Goal: Transaction & Acquisition: Subscribe to service/newsletter

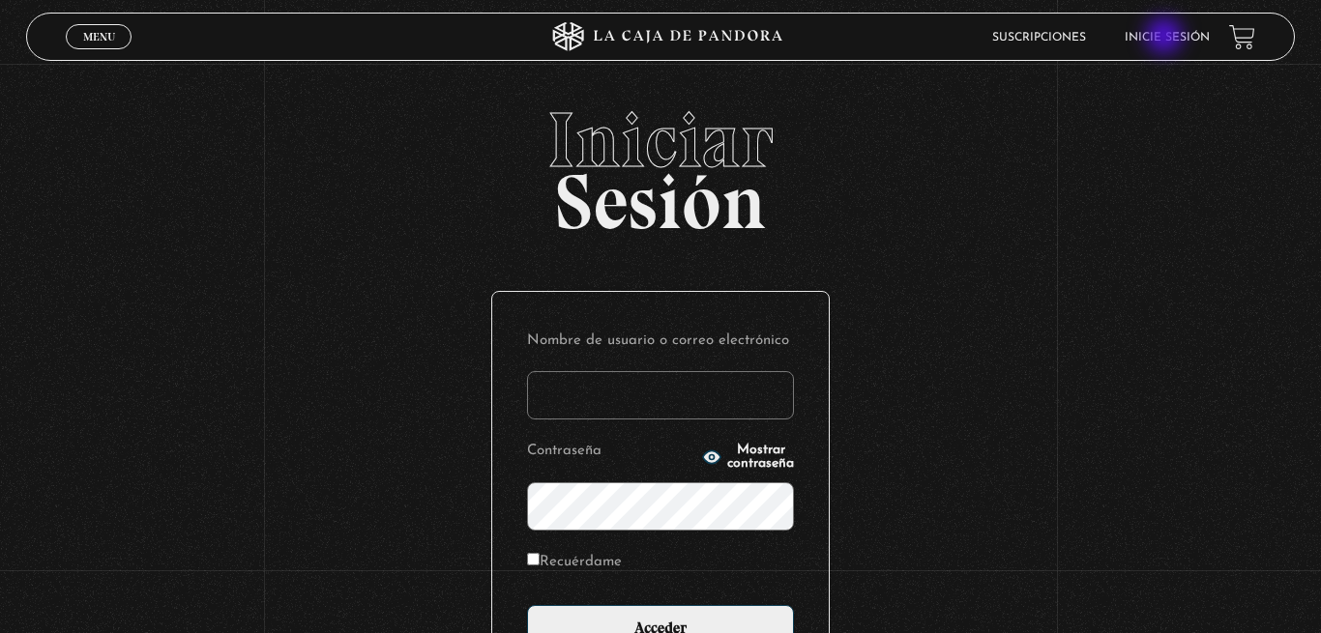
click at [1166, 38] on link "Inicie sesión" at bounding box center [1166, 38] width 85 height 12
click at [628, 400] on input "Nombre de usuario o correo electrónico" at bounding box center [660, 395] width 267 height 48
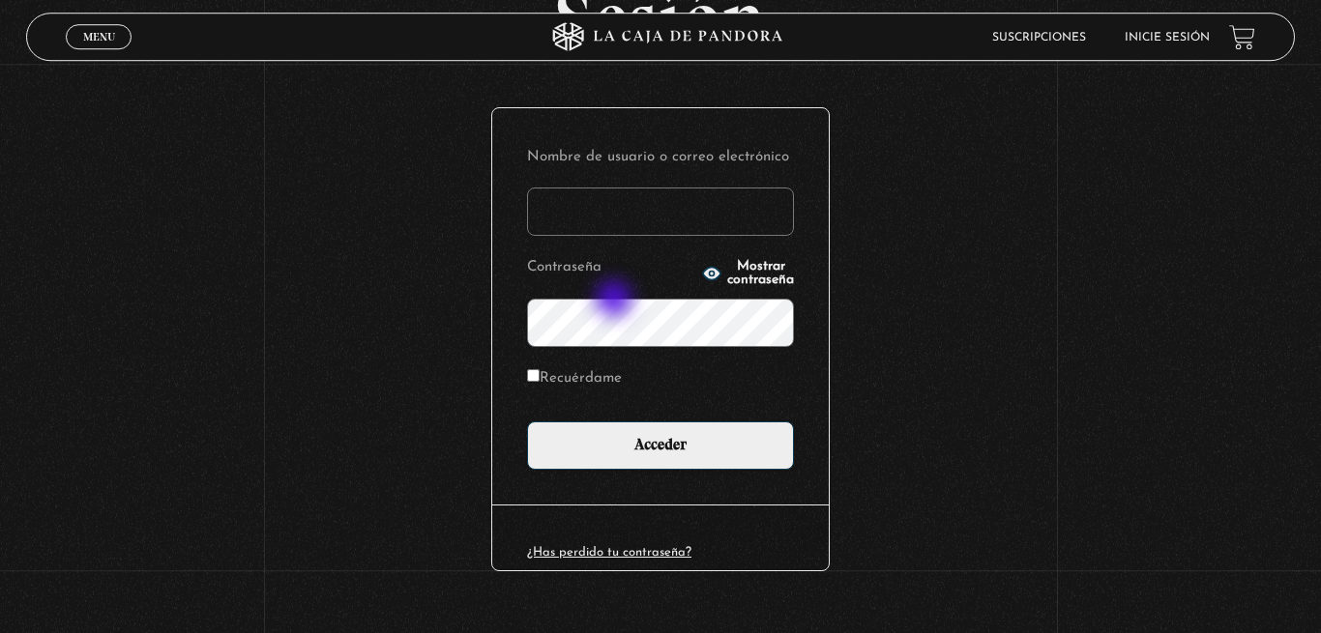
scroll to position [218, 0]
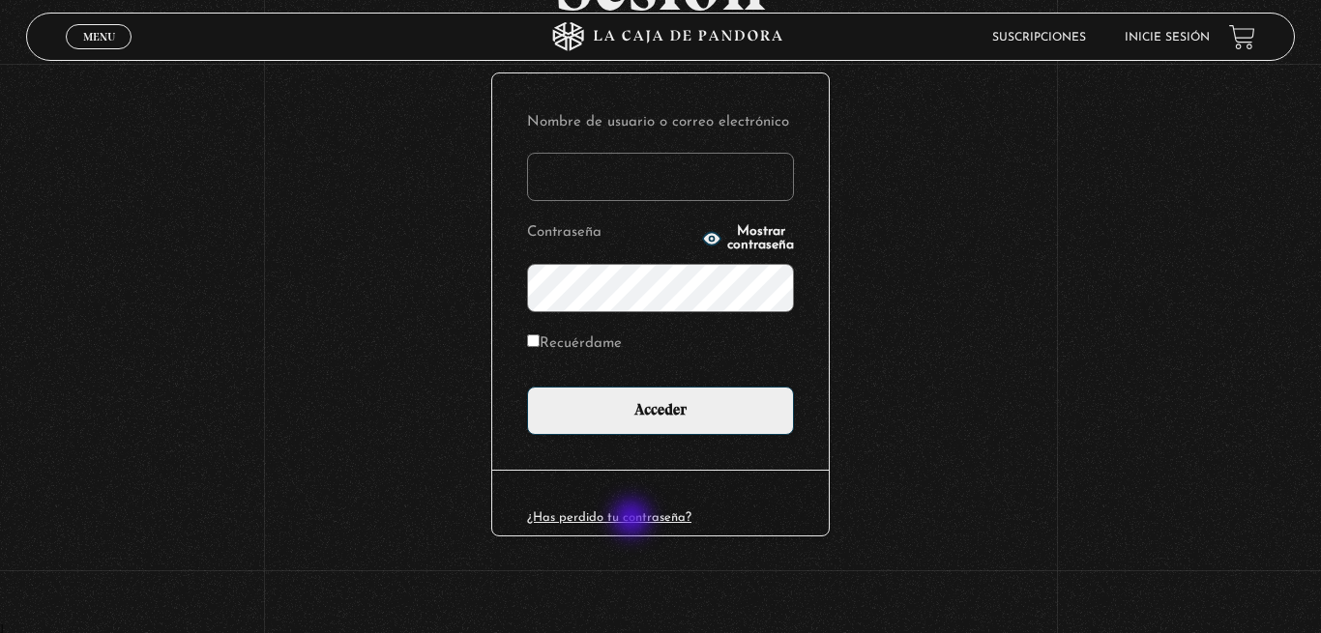
click at [633, 520] on link "¿Has perdido tu contraseña?" at bounding box center [609, 517] width 164 height 13
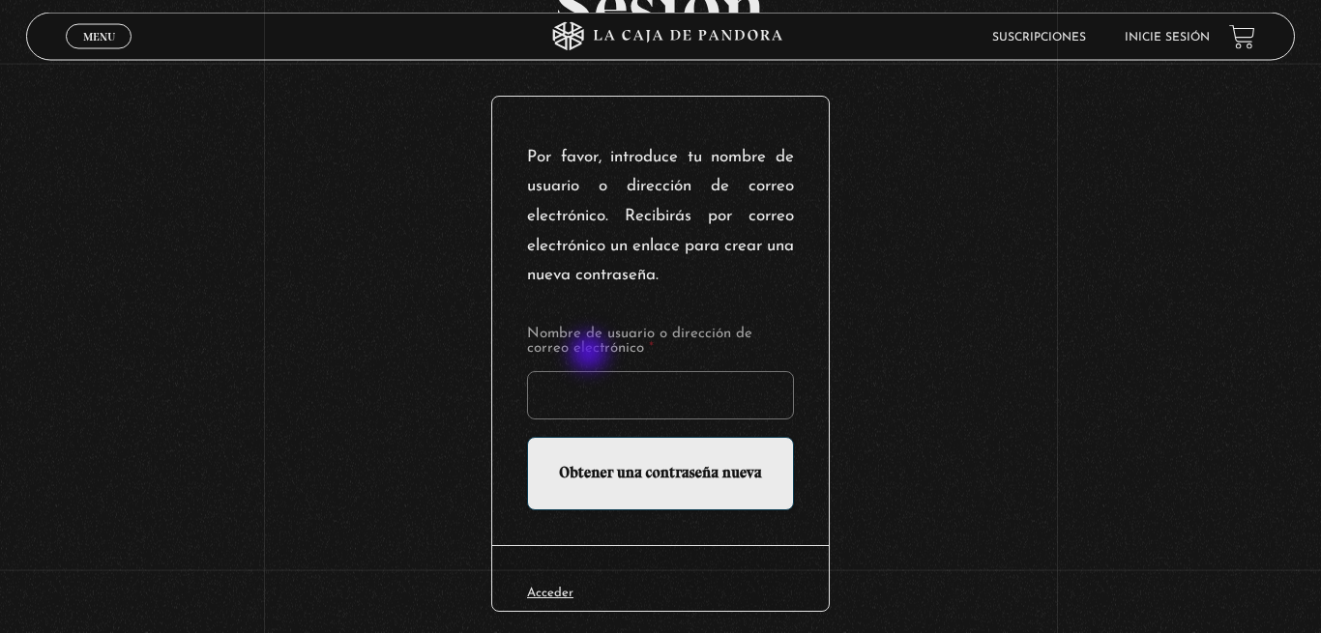
scroll to position [197, 0]
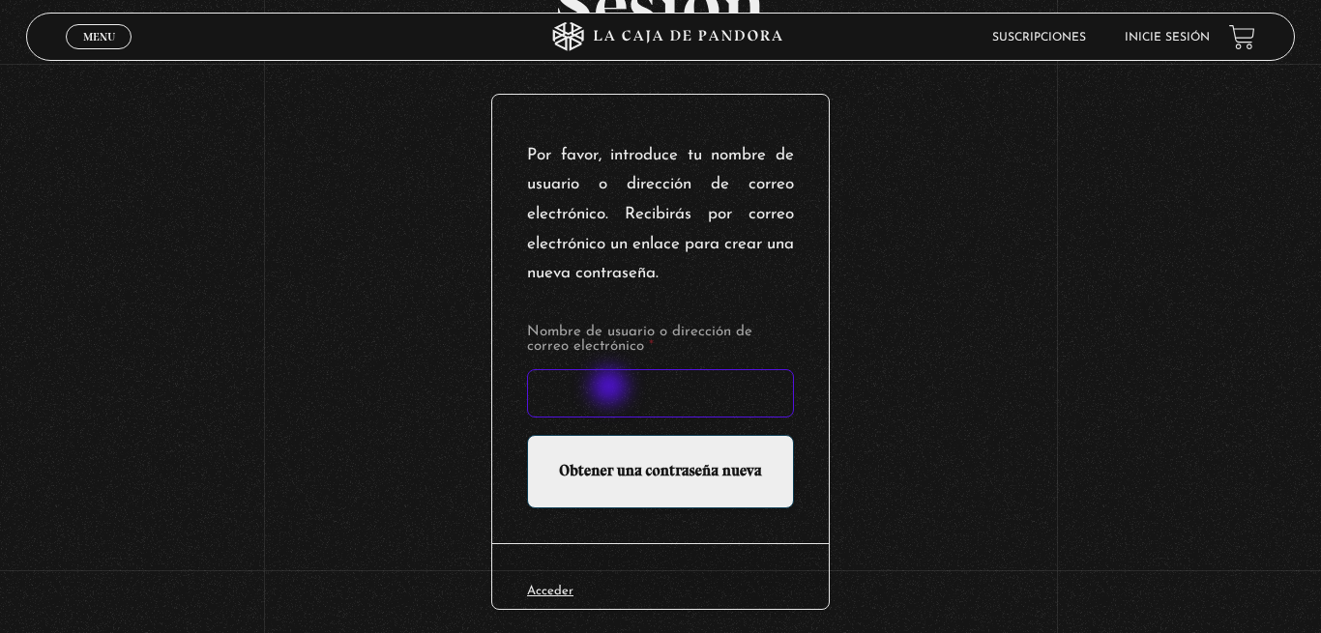
click at [611, 389] on input "Nombre de usuario o dirección de correo electrónico *" at bounding box center [660, 393] width 267 height 48
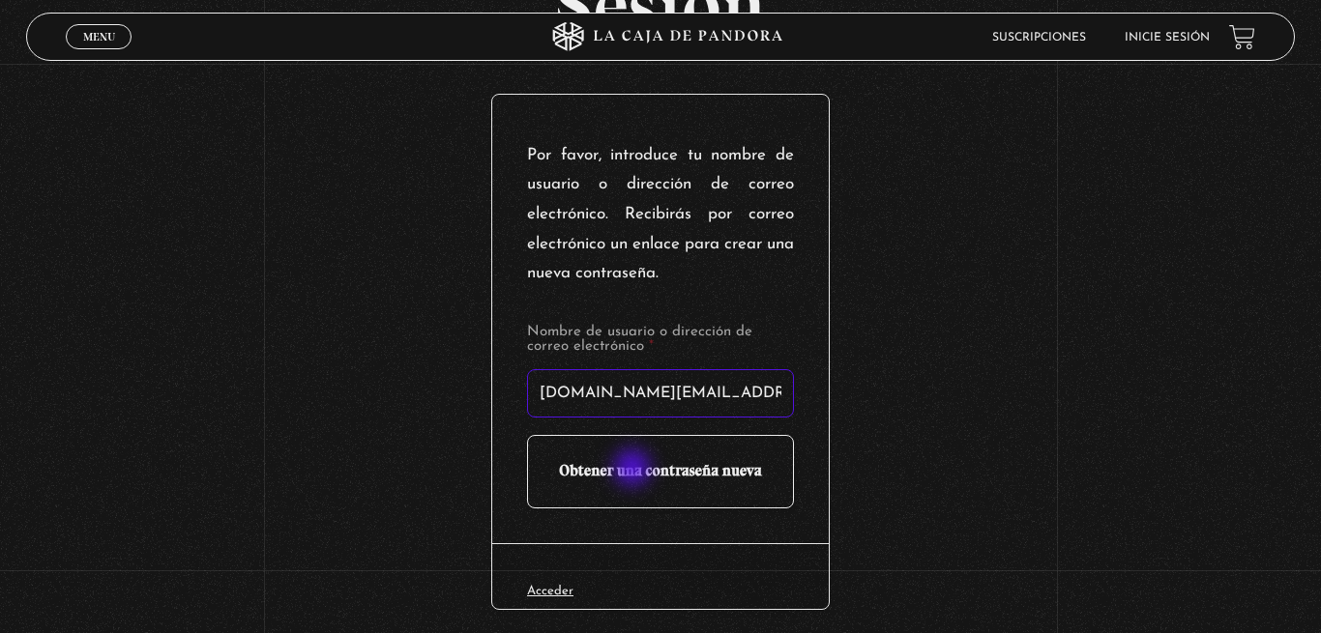
type input "wavy.cr@gmail.com"
click at [633, 472] on input "Obtener una contraseña nueva" at bounding box center [660, 471] width 267 height 73
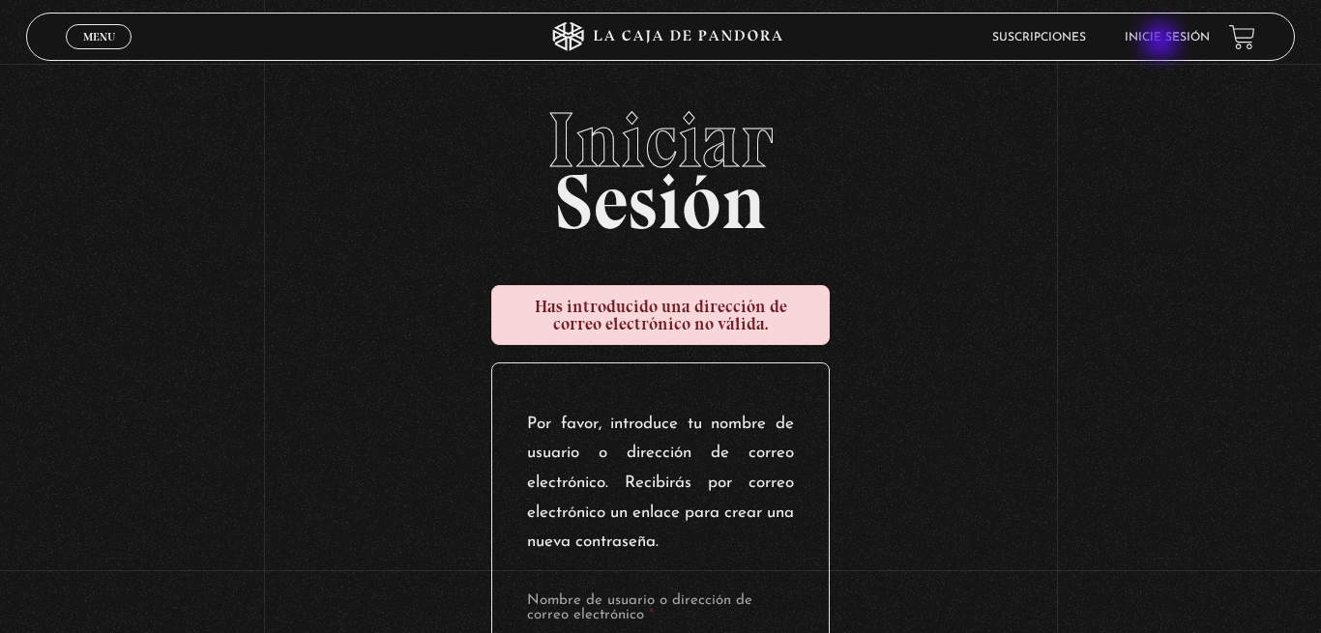
click at [1165, 41] on link "Inicie sesión" at bounding box center [1166, 38] width 85 height 12
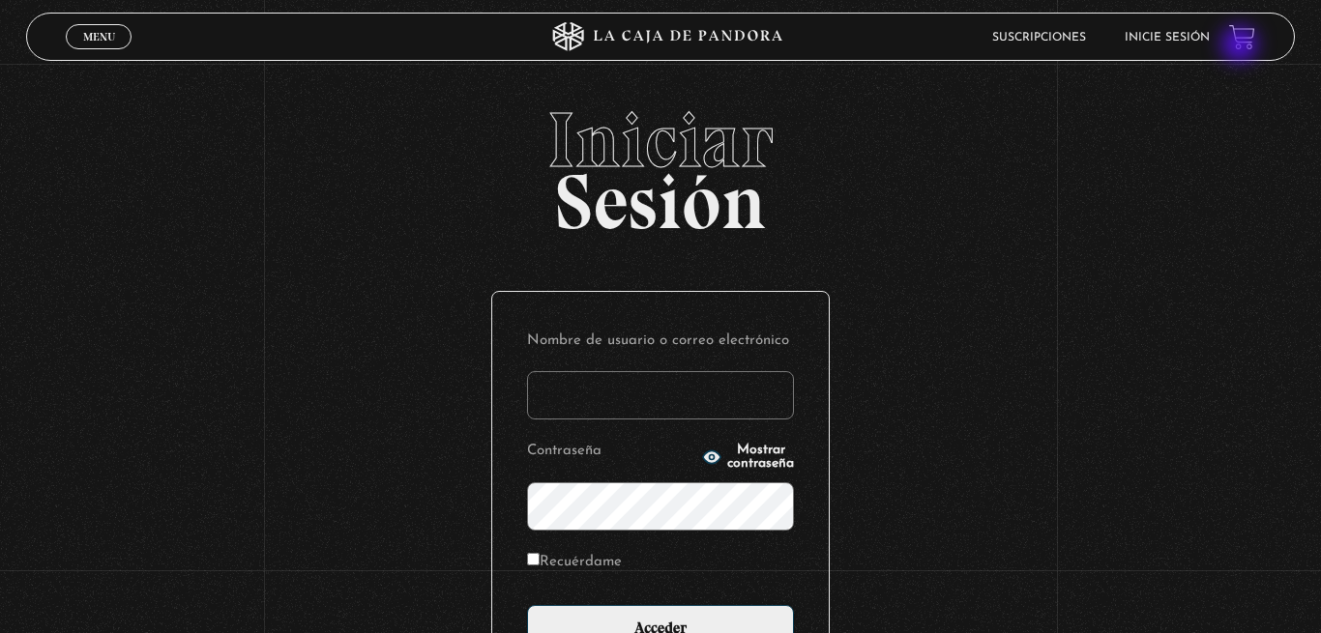
click at [1241, 46] on link at bounding box center [1242, 37] width 26 height 26
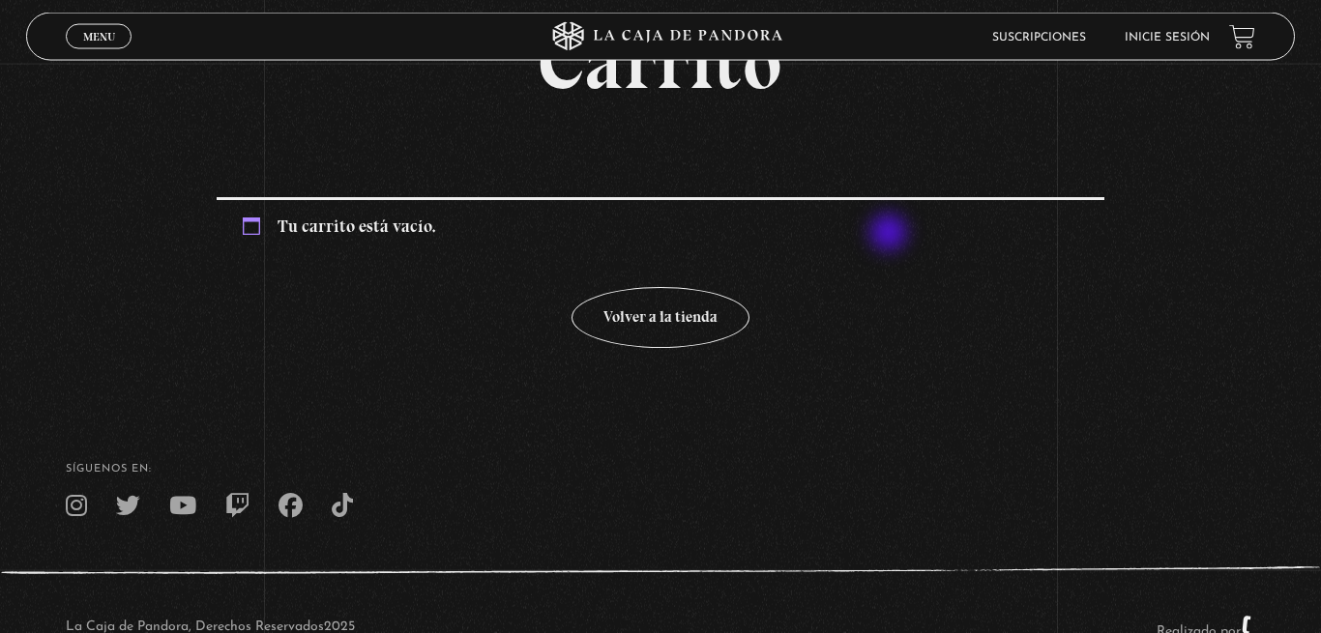
scroll to position [162, 0]
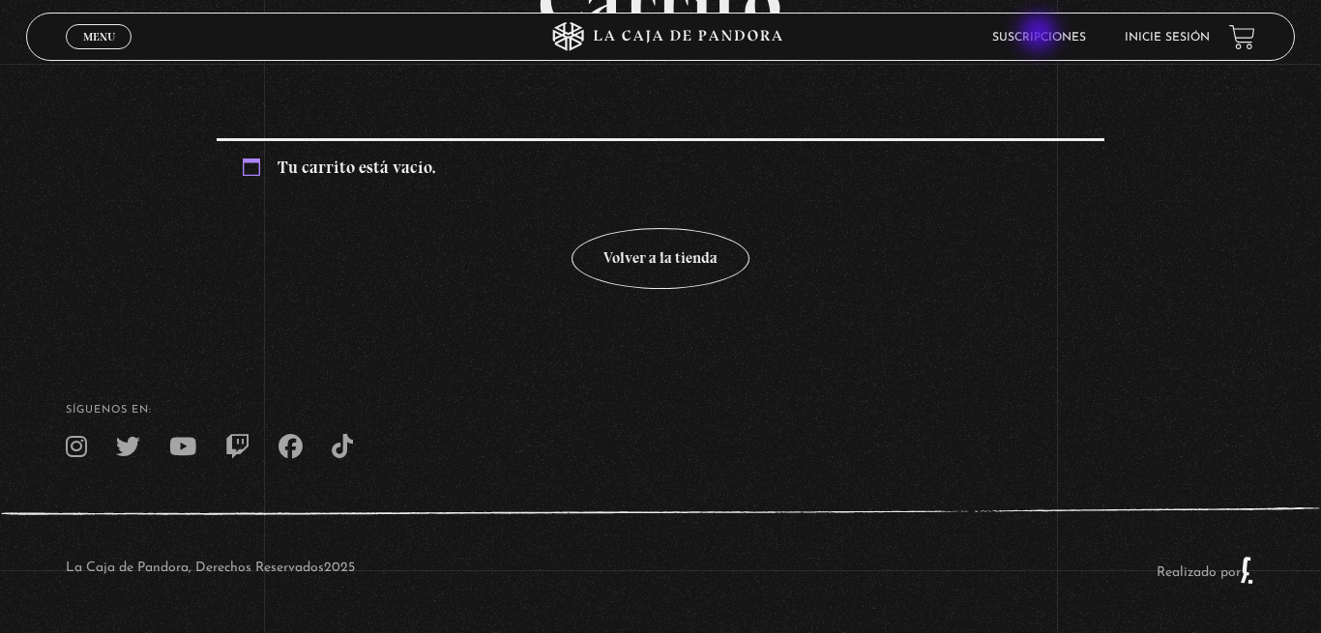
click at [1038, 37] on link "Suscripciones" at bounding box center [1039, 38] width 94 height 12
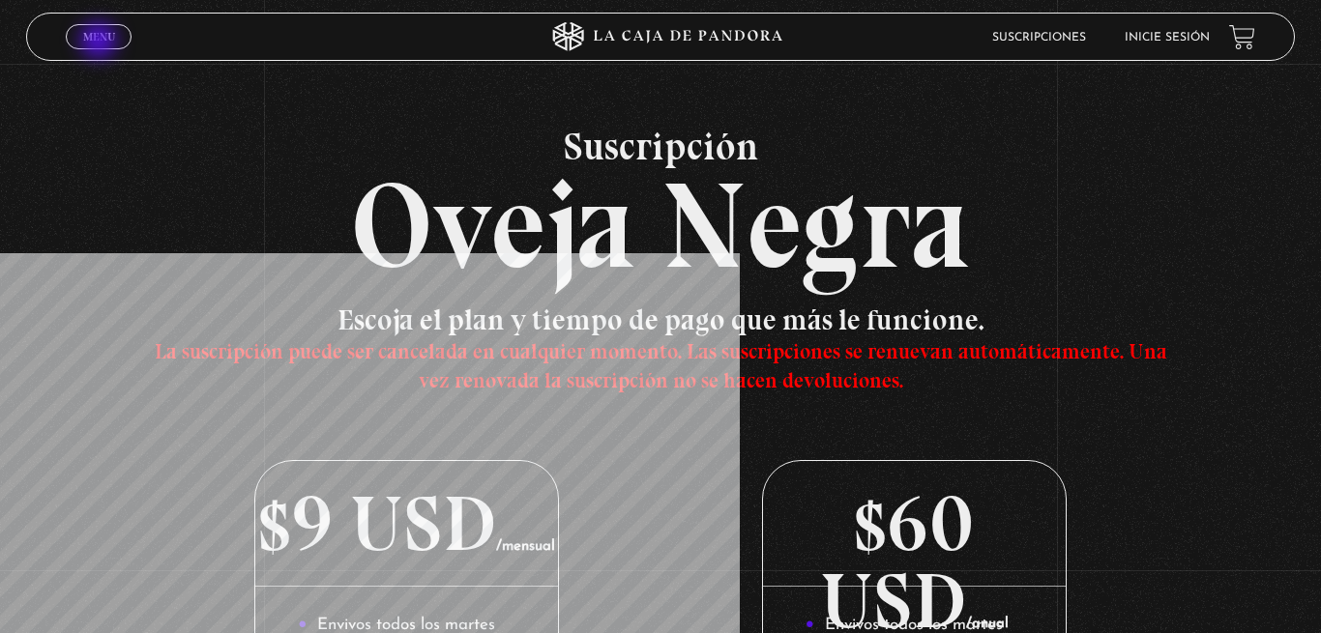
click at [101, 43] on span "Menu" at bounding box center [99, 37] width 32 height 12
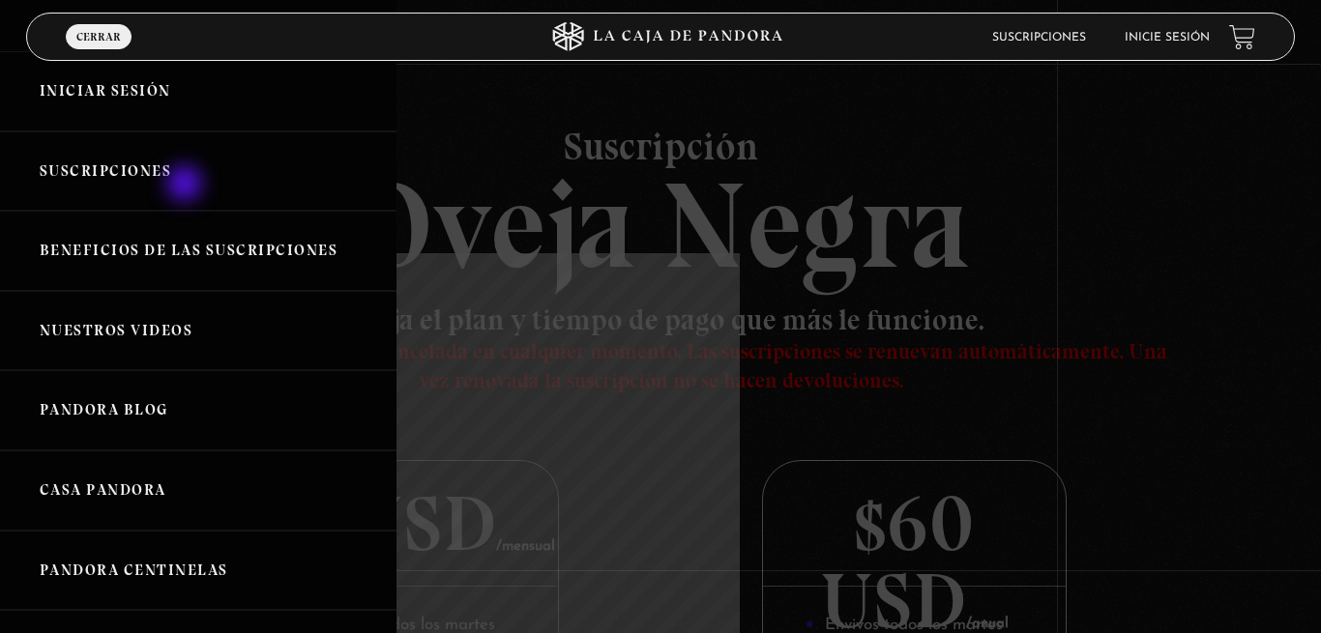
scroll to position [128, 0]
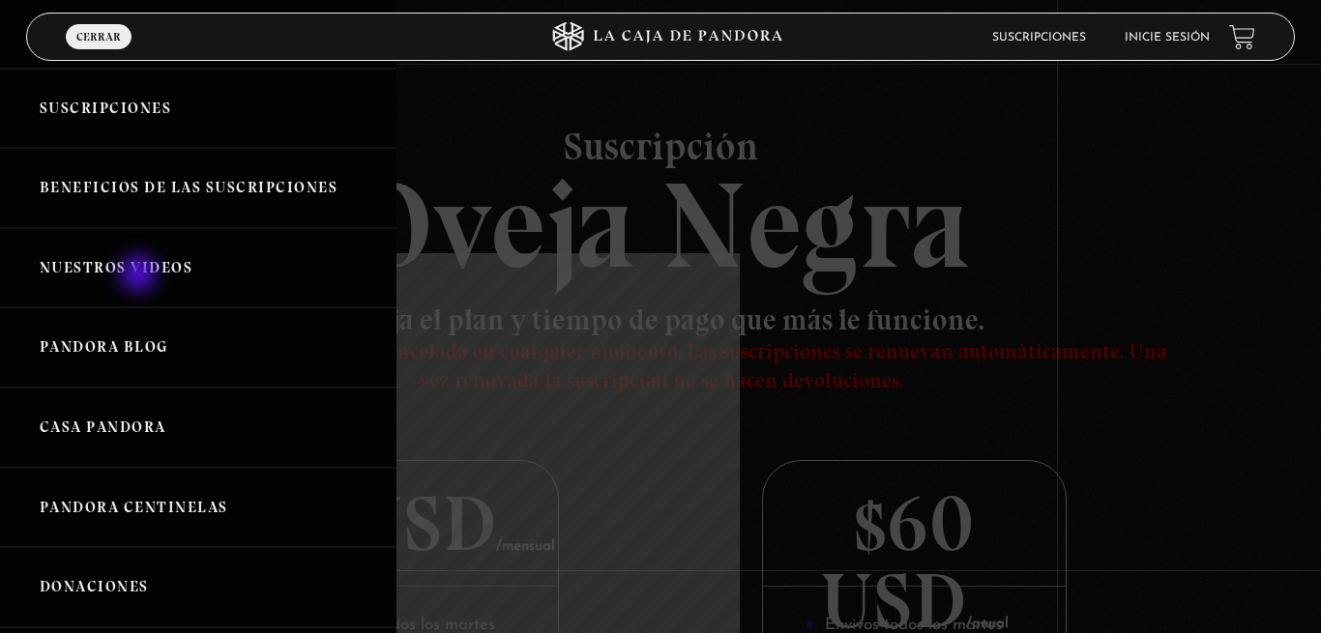
click at [140, 276] on link "Nuestros Videos" at bounding box center [198, 268] width 396 height 80
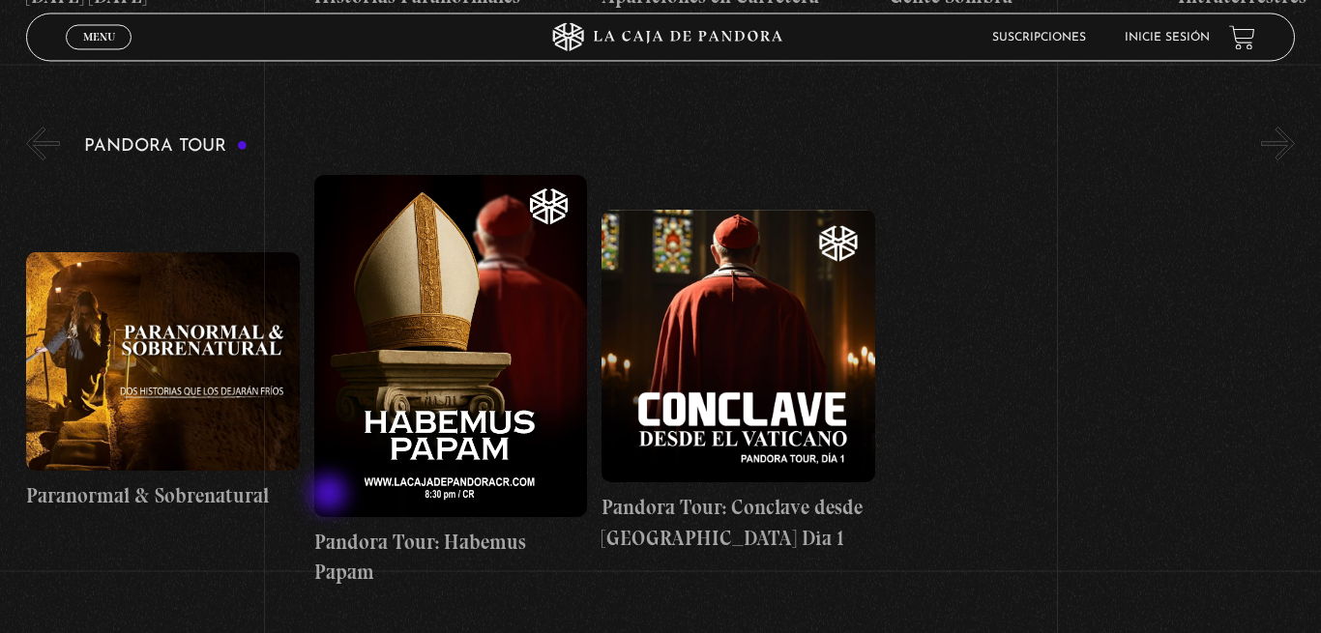
scroll to position [1380, 0]
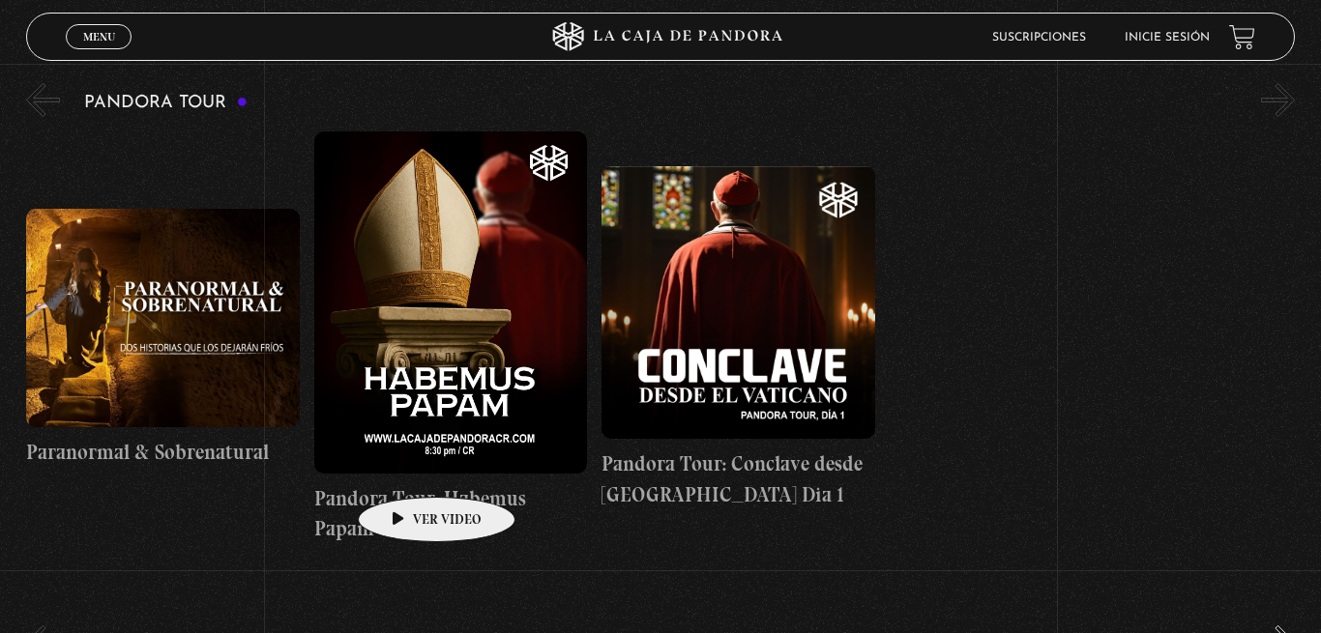
click at [407, 466] on figure at bounding box center [451, 301] width 274 height 341
click at [1025, 46] on li "Suscripciones" at bounding box center [1039, 37] width 94 height 30
click at [1033, 38] on link "Suscripciones" at bounding box center [1039, 38] width 94 height 12
click at [187, 101] on h3 "Pandora Tour" at bounding box center [165, 103] width 163 height 18
click at [247, 104] on h3 "Pandora Tour" at bounding box center [165, 103] width 163 height 18
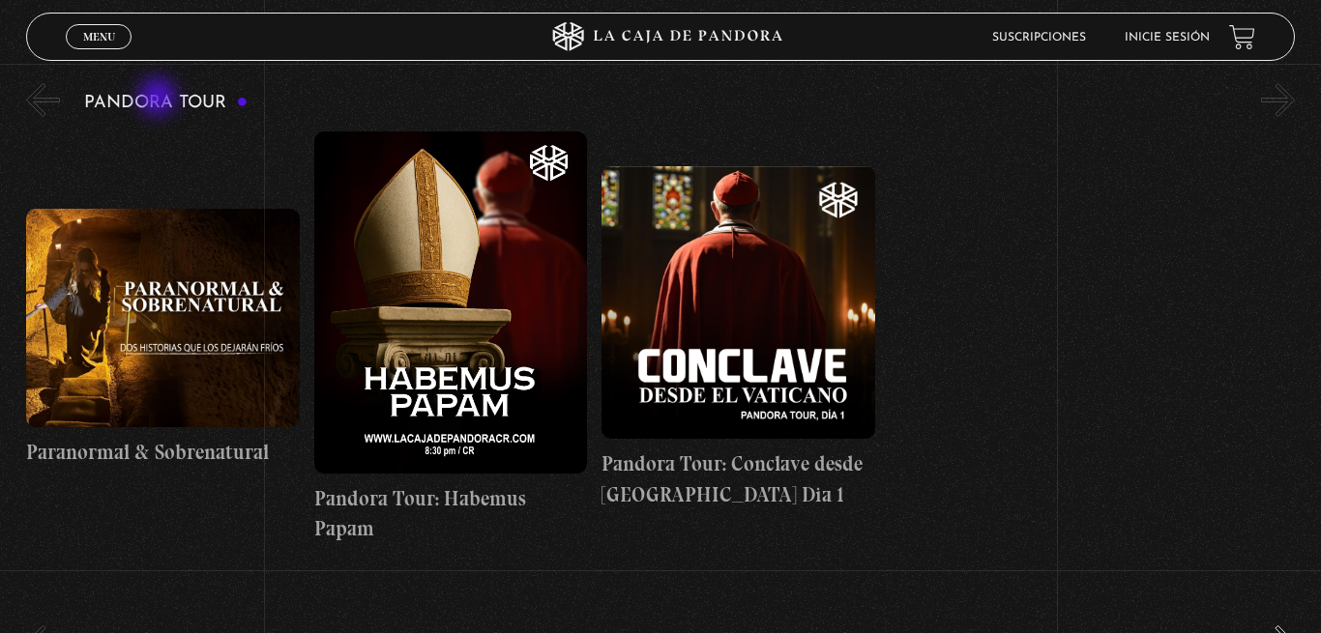
click at [133, 99] on h3 "Pandora Tour" at bounding box center [165, 103] width 163 height 18
click at [40, 100] on button "«" at bounding box center [43, 100] width 34 height 34
click at [132, 106] on h3 "Pandora Tour" at bounding box center [165, 103] width 163 height 18
click at [186, 105] on h3 "Pandora Tour" at bounding box center [165, 103] width 163 height 18
click at [77, 20] on div "Menu Cerrar" at bounding box center [264, 37] width 396 height 46
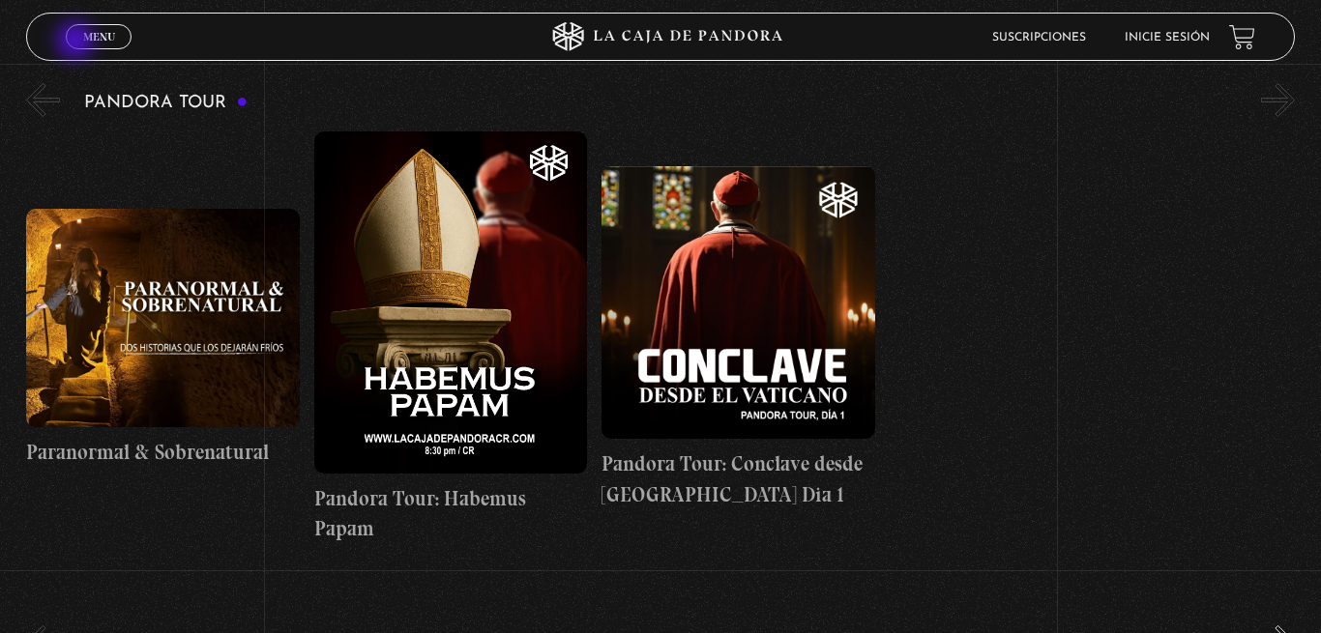
click at [77, 43] on link "Menu Cerrar" at bounding box center [99, 36] width 66 height 25
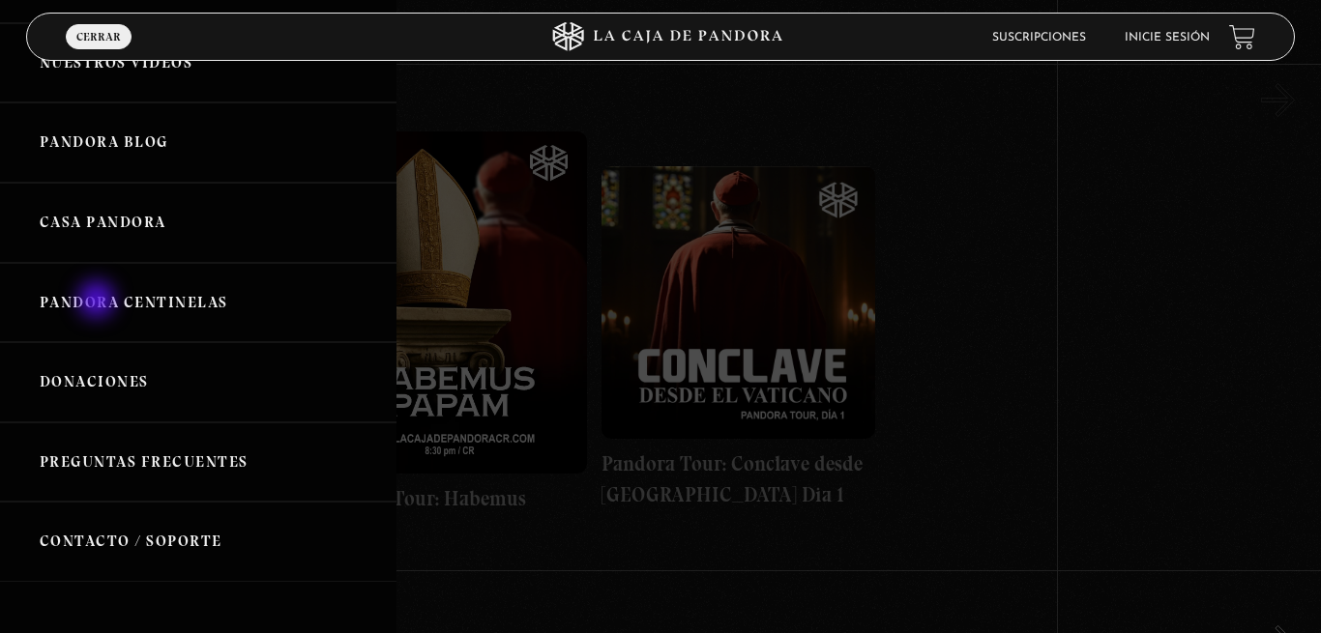
scroll to position [383, 0]
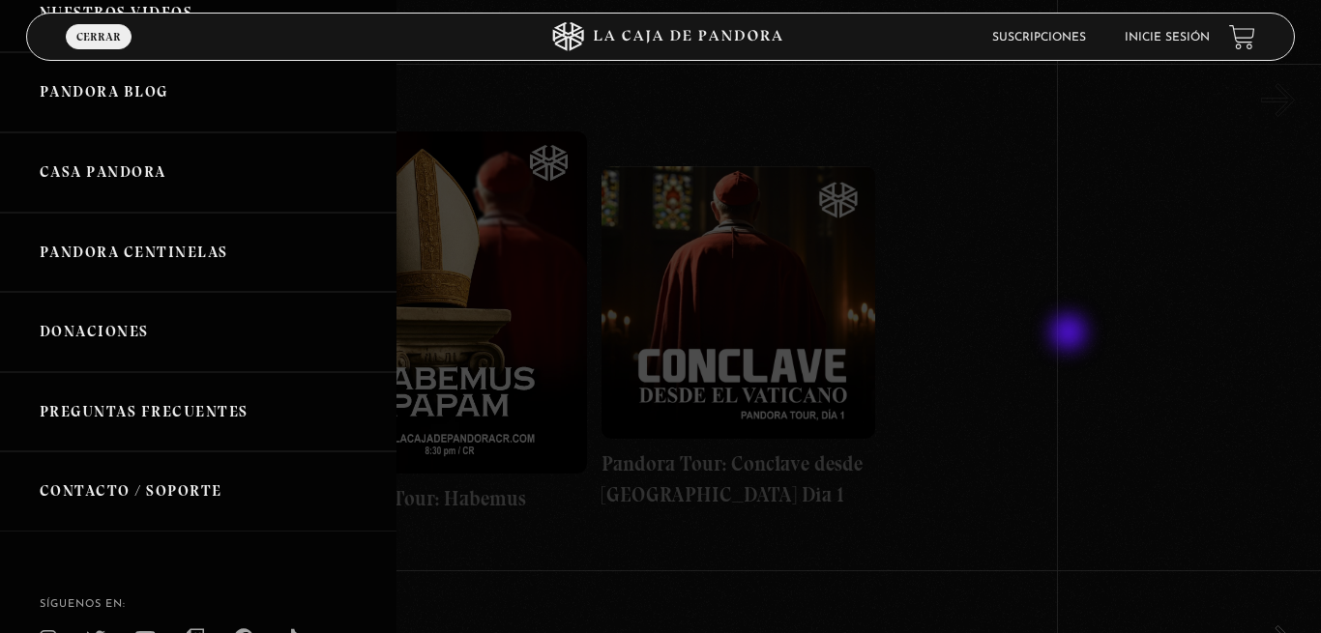
click at [1073, 330] on div at bounding box center [660, 316] width 1321 height 633
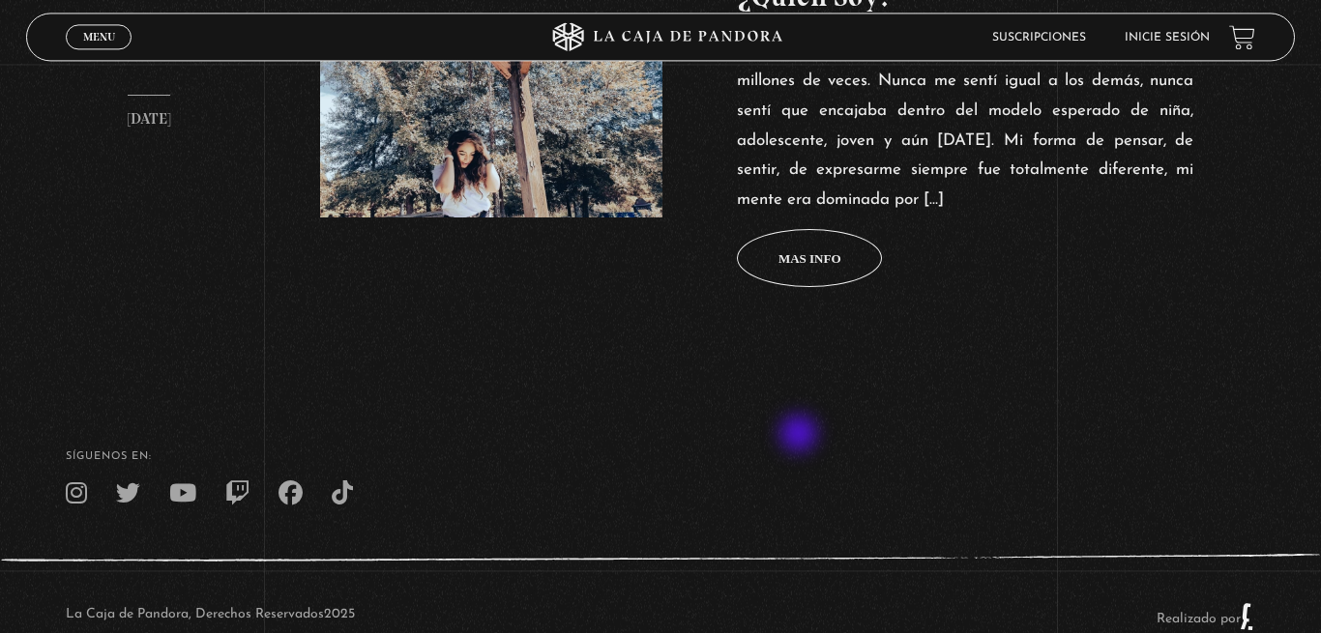
scroll to position [985, 0]
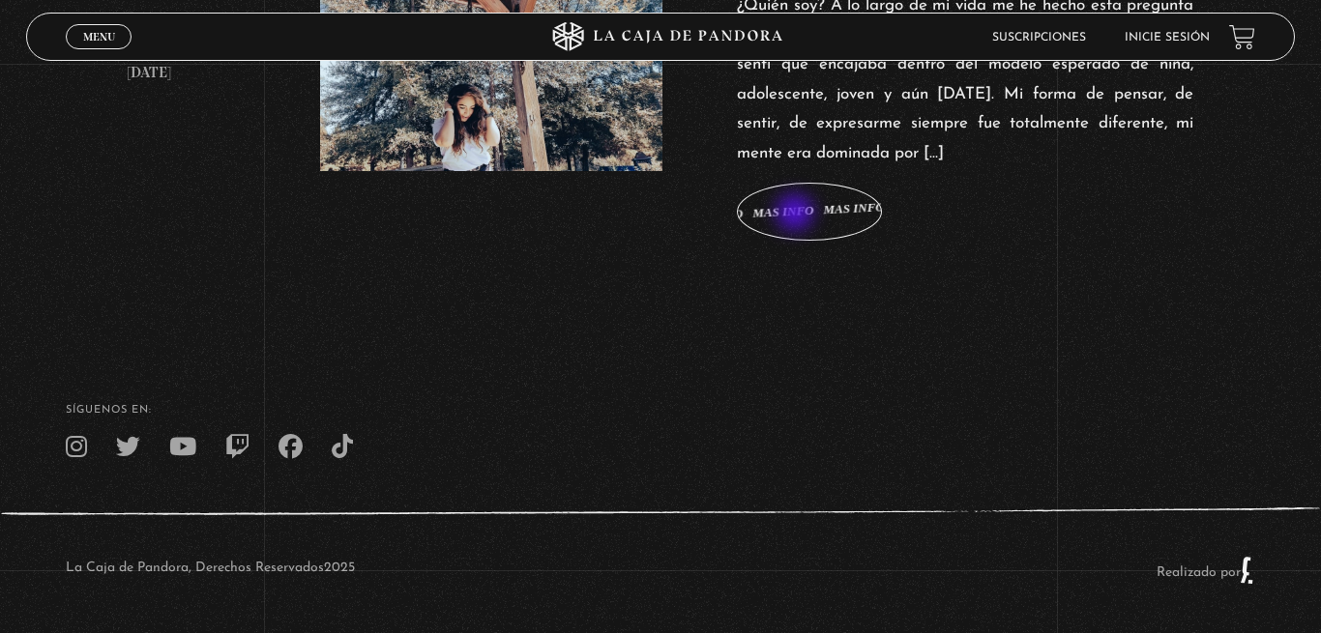
click at [800, 211] on span "Mas info" at bounding box center [809, 212] width 63 height 13
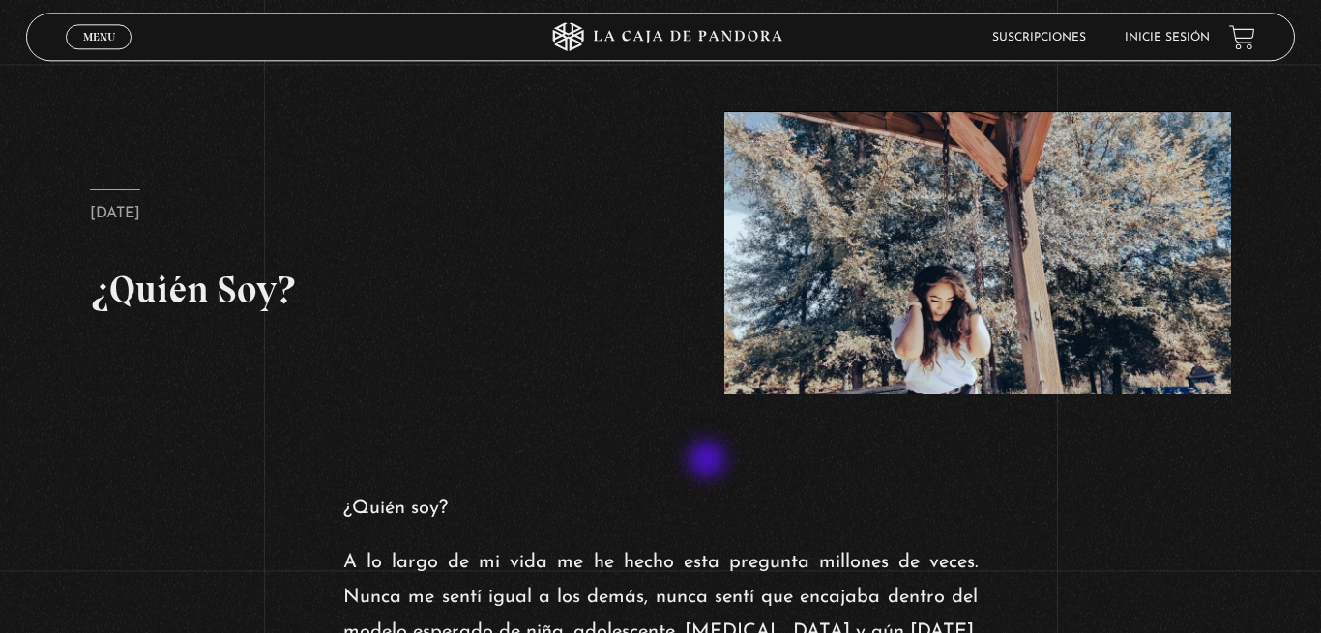
scroll to position [99, 0]
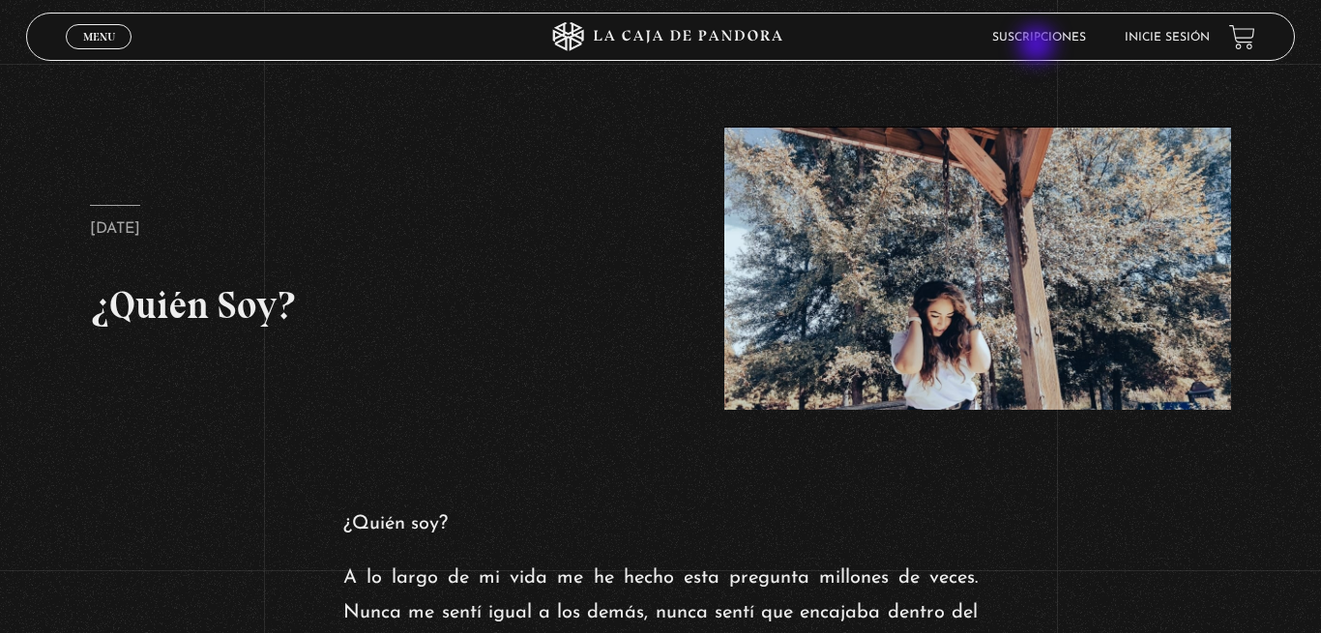
click at [1038, 44] on link "Suscripciones" at bounding box center [1039, 38] width 94 height 12
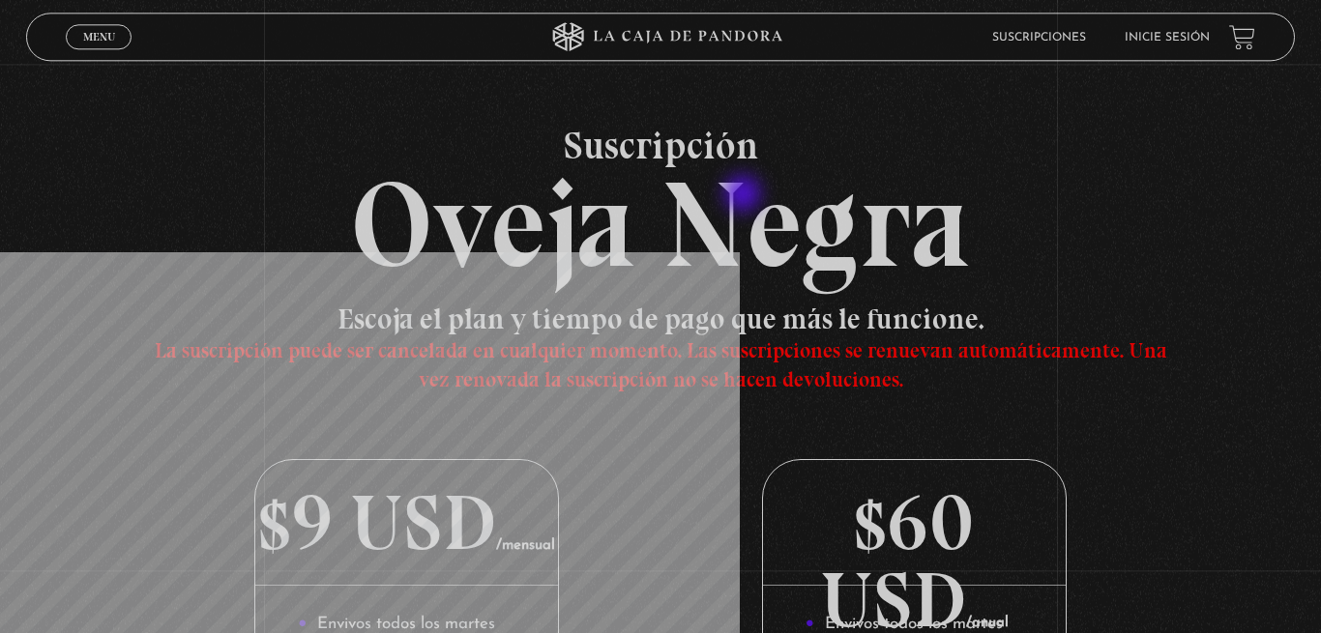
scroll to position [296, 0]
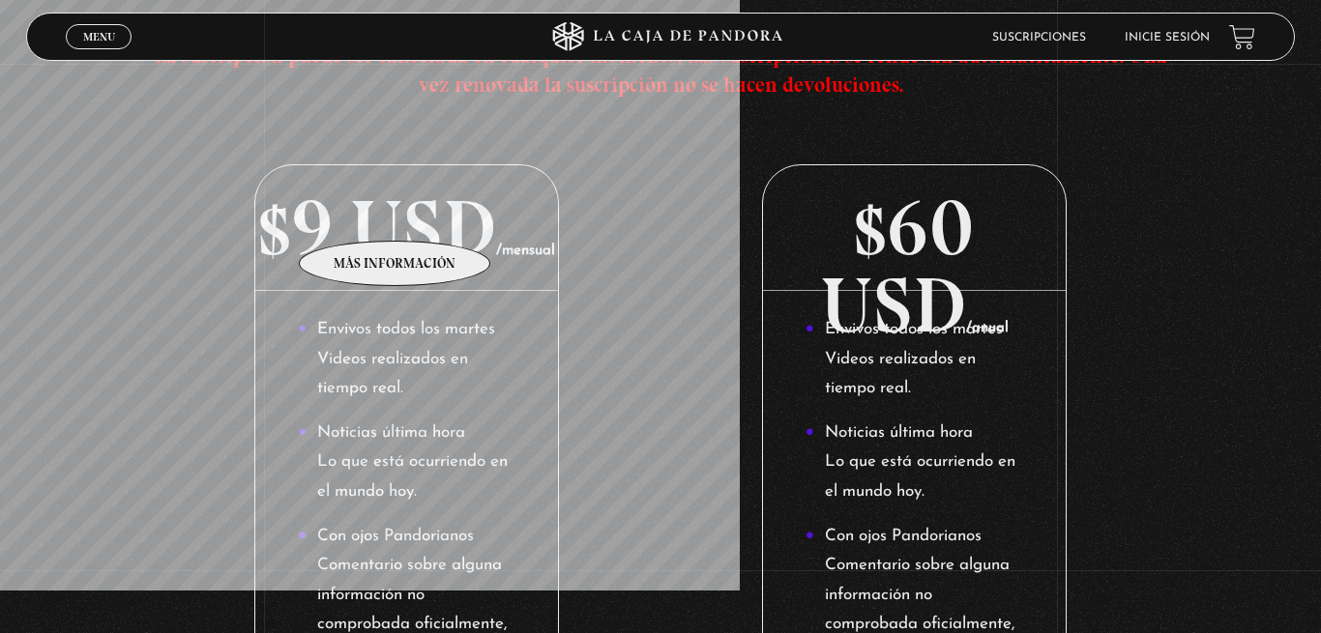
click at [398, 212] on p "$9 USD /mensual" at bounding box center [406, 228] width 303 height 126
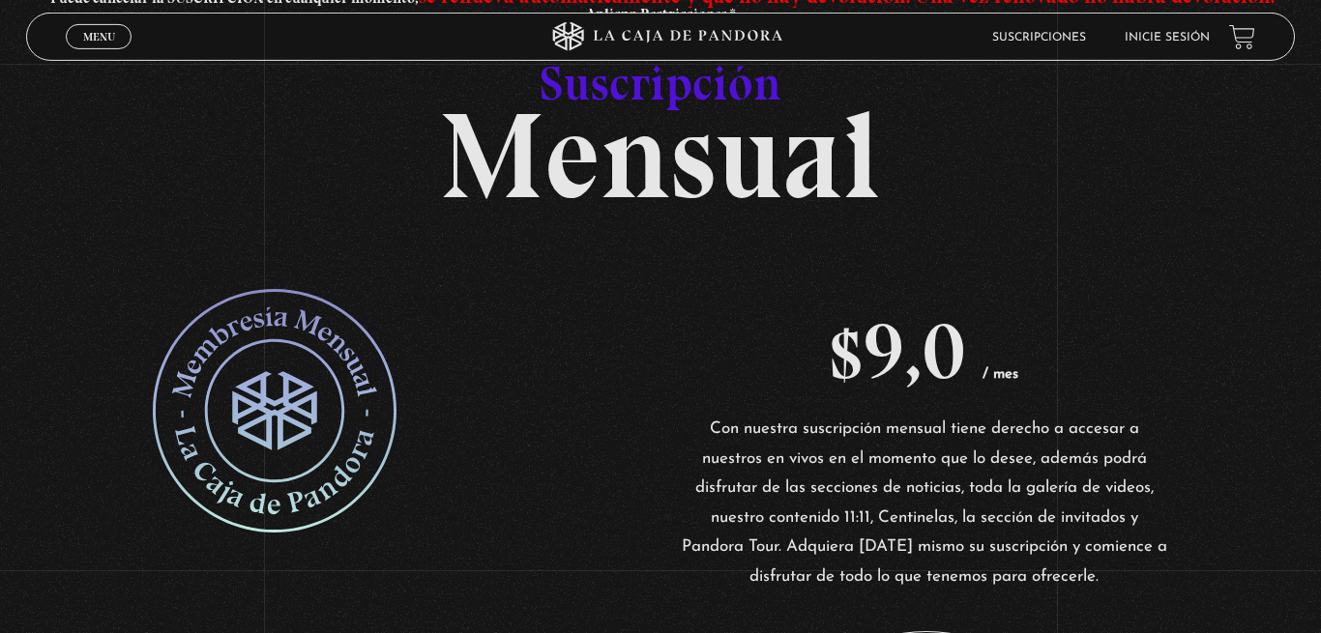
scroll to position [296, 0]
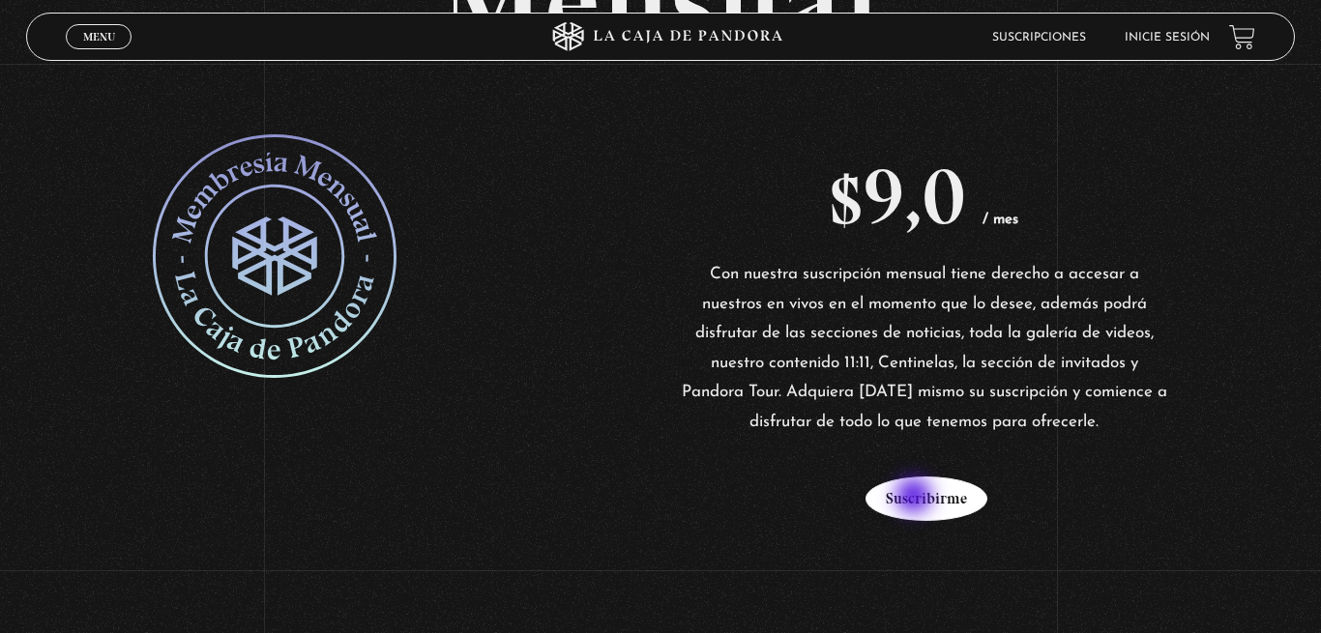
click at [915, 498] on button "Suscribirme" at bounding box center [926, 499] width 122 height 44
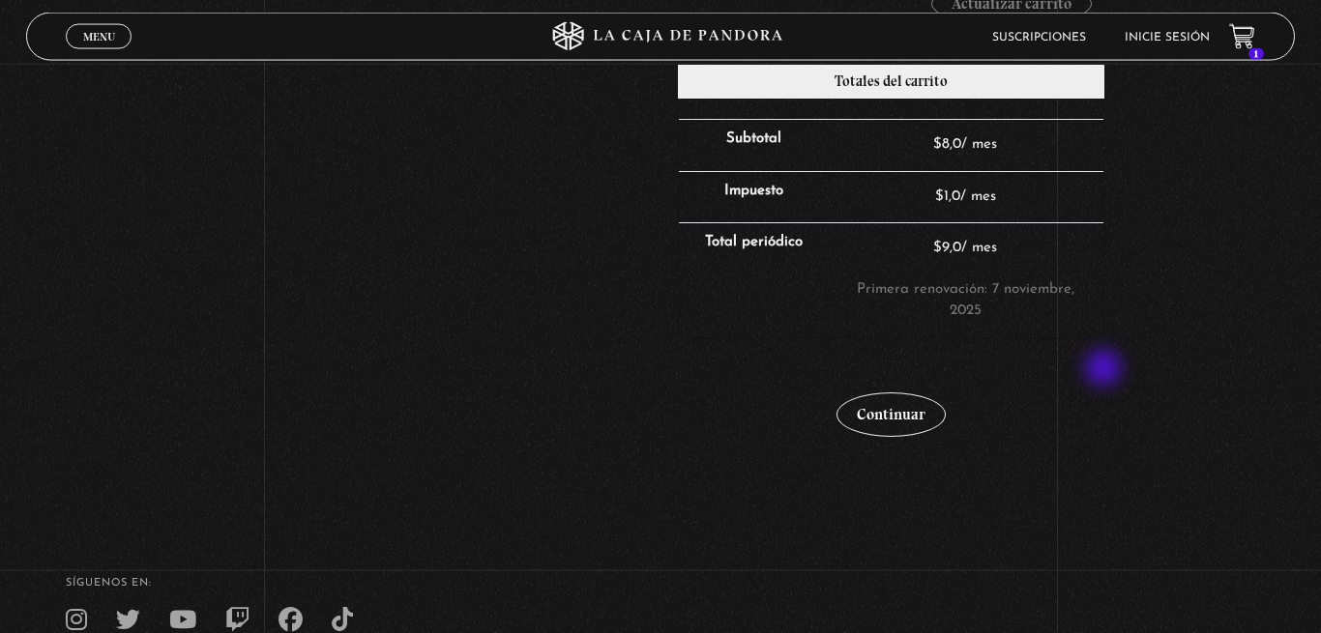
scroll to position [592, 0]
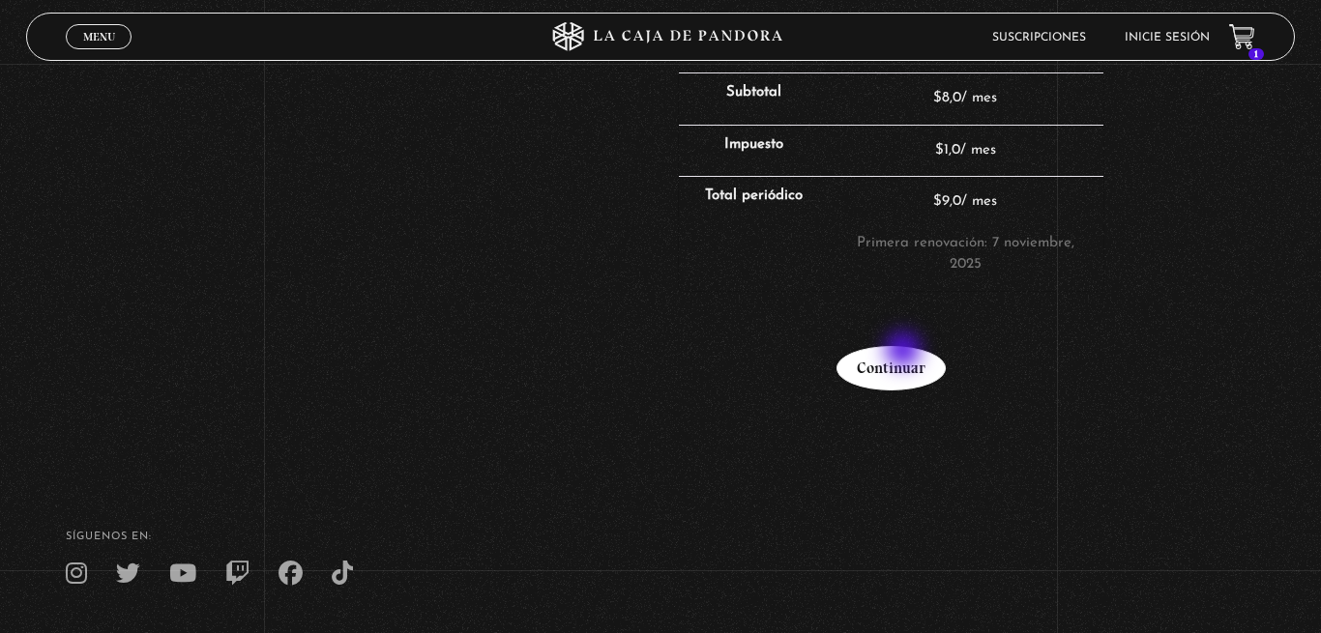
click at [905, 352] on link "Continuar" at bounding box center [890, 368] width 109 height 44
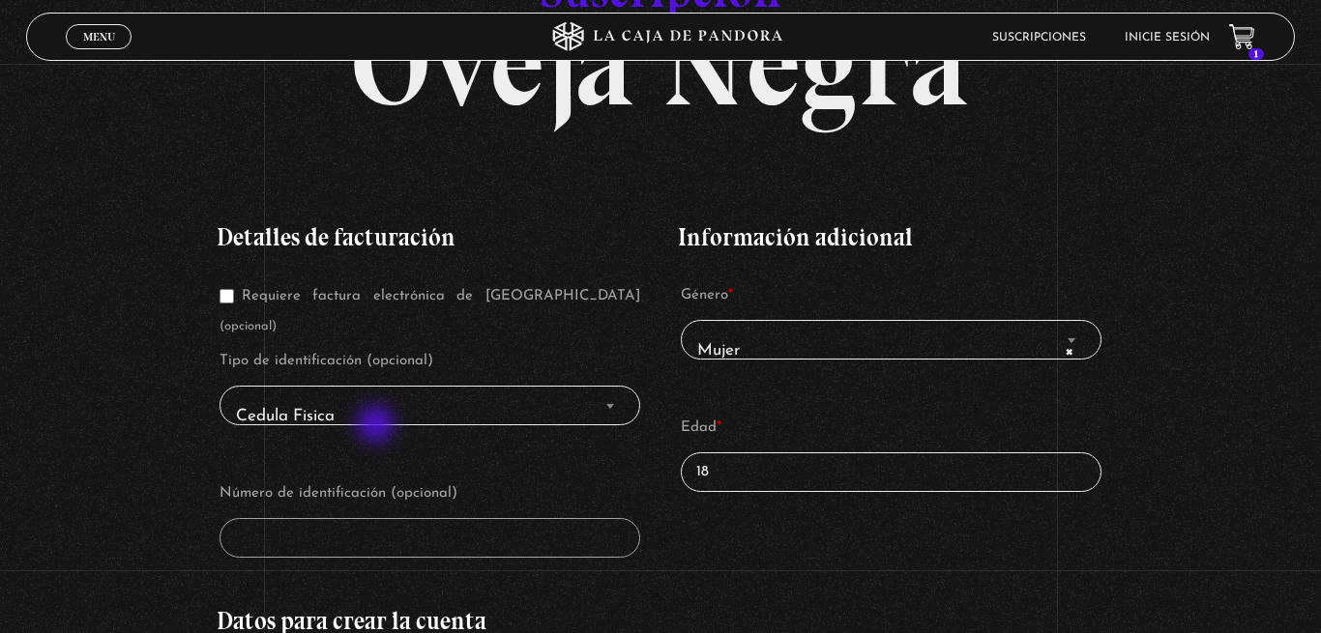
scroll to position [296, 0]
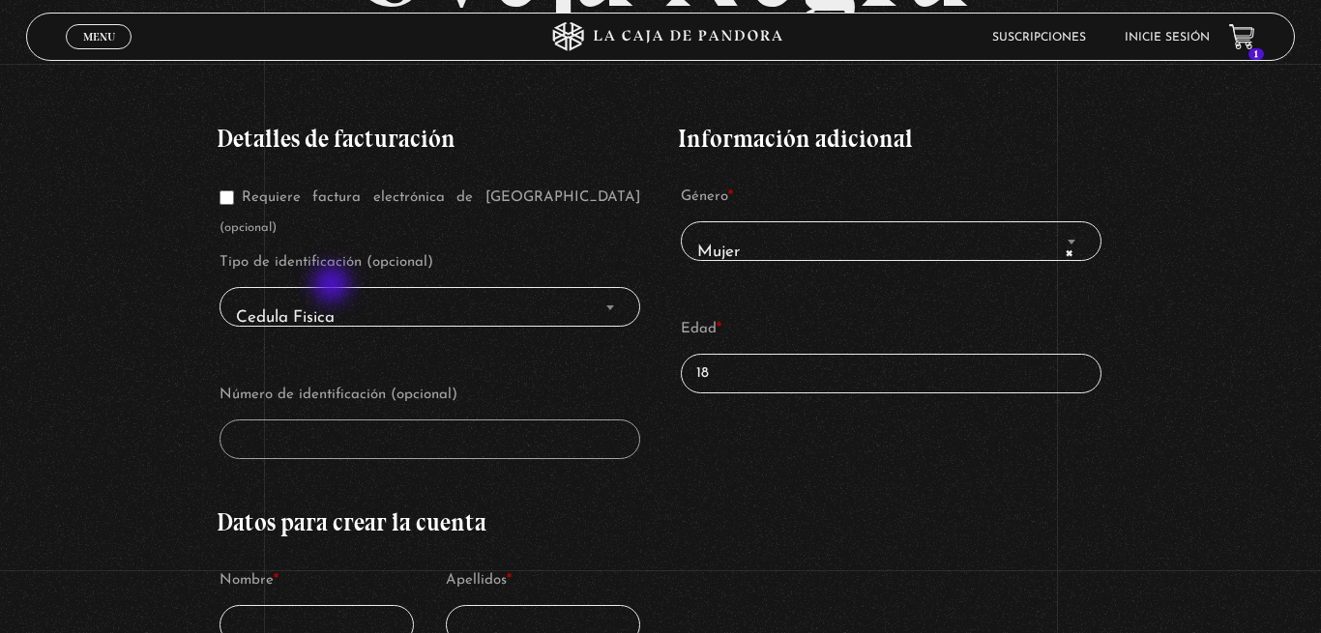
click at [334, 296] on span "Cedula Fisica" at bounding box center [429, 318] width 403 height 44
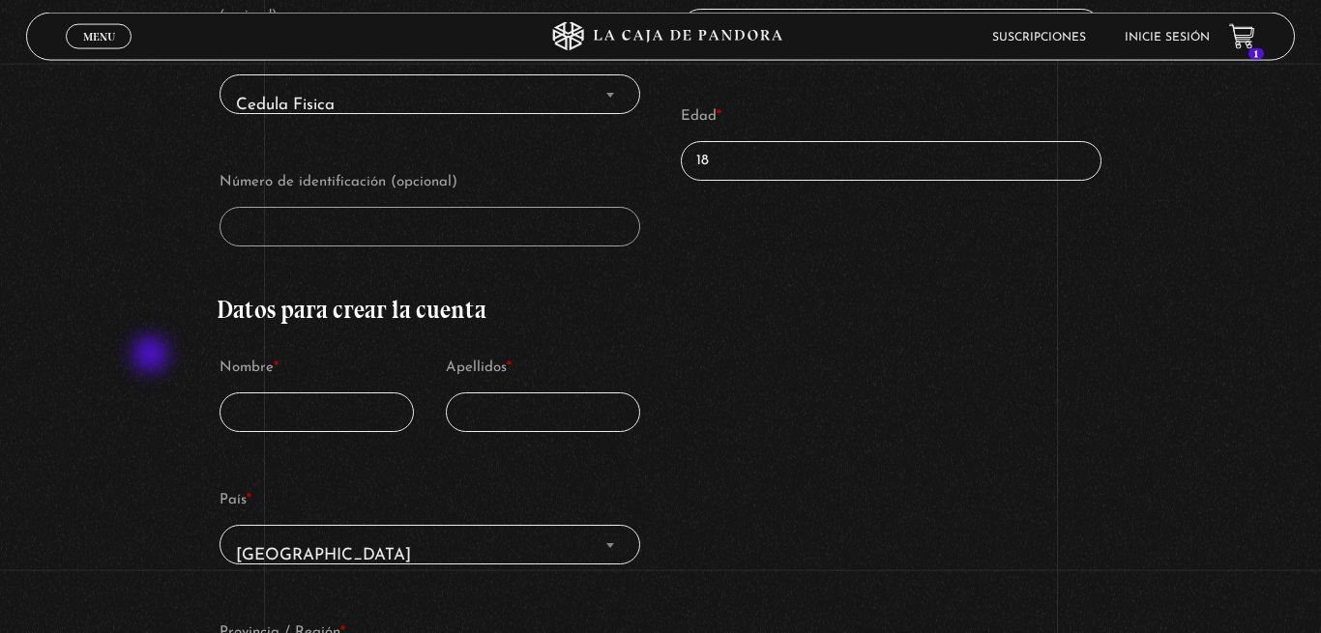
scroll to position [394, 0]
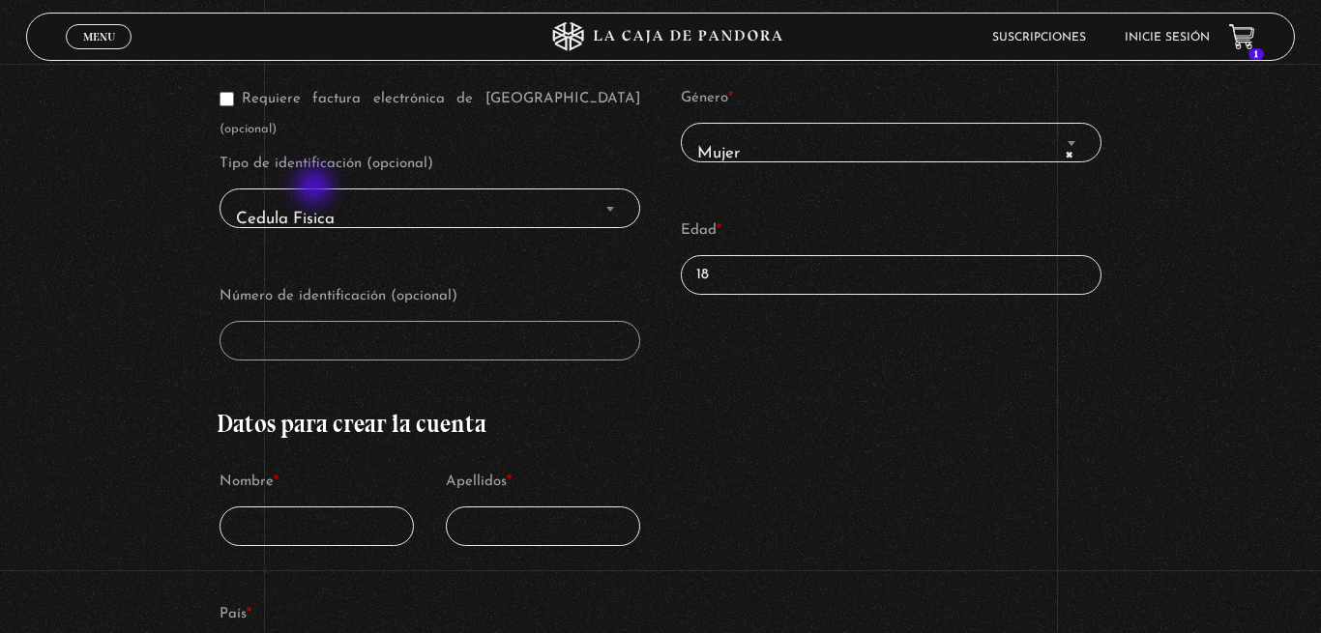
click at [316, 197] on span "Cedula Fisica" at bounding box center [429, 219] width 403 height 44
click at [607, 207] on b "Finalizar compra" at bounding box center [610, 209] width 8 height 5
click at [298, 197] on span "Cedula Fisica" at bounding box center [429, 219] width 403 height 44
click at [228, 101] on input "Requiere factura electrónica de [GEOGRAPHIC_DATA] (opcional)" at bounding box center [226, 99] width 15 height 15
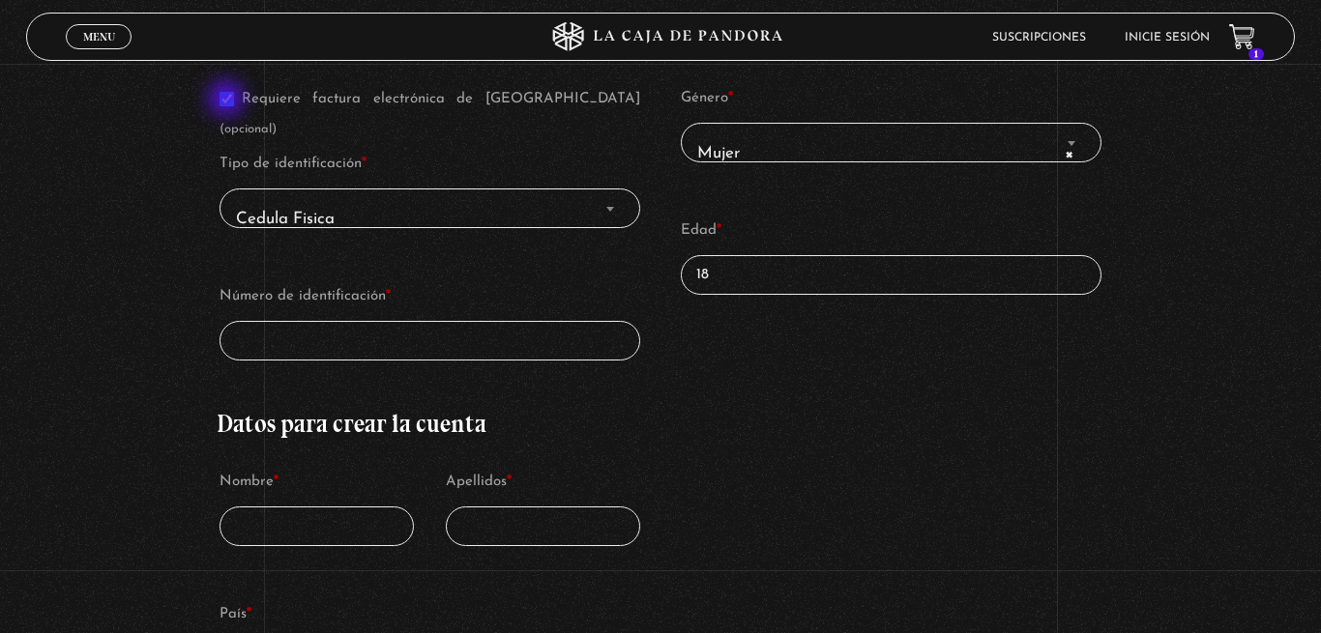
checkbox input "false"
drag, startPoint x: 713, startPoint y: 278, endPoint x: 665, endPoint y: 273, distance: 48.7
click at [681, 272] on input "18" at bounding box center [891, 275] width 421 height 40
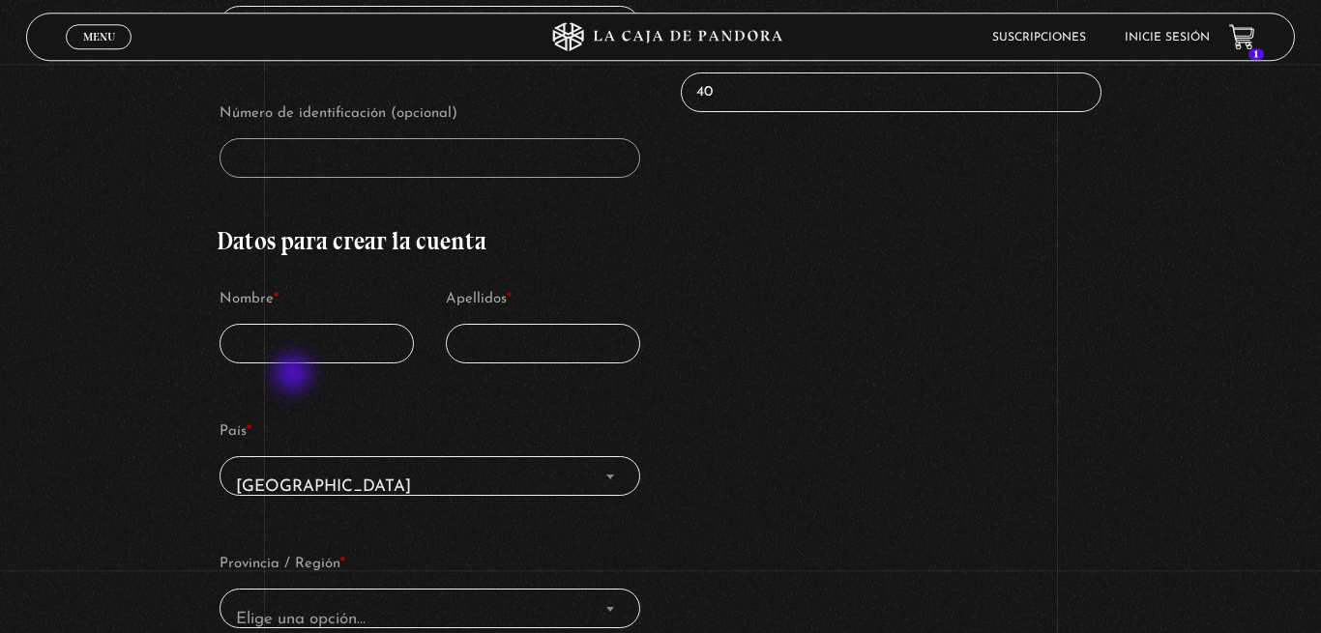
scroll to position [592, 0]
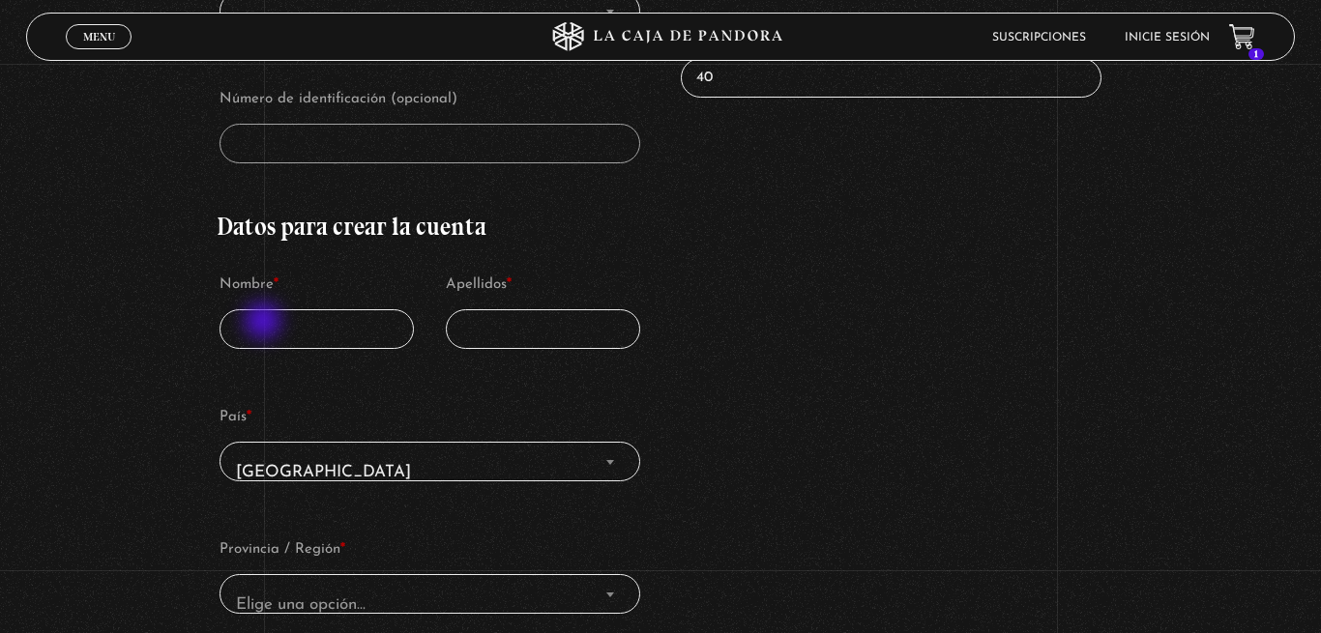
type input "40"
click at [260, 309] on input "Nombre *" at bounding box center [316, 329] width 194 height 40
type input "[PERSON_NAME]"
click at [505, 311] on input "Apellidos *" at bounding box center [543, 329] width 194 height 40
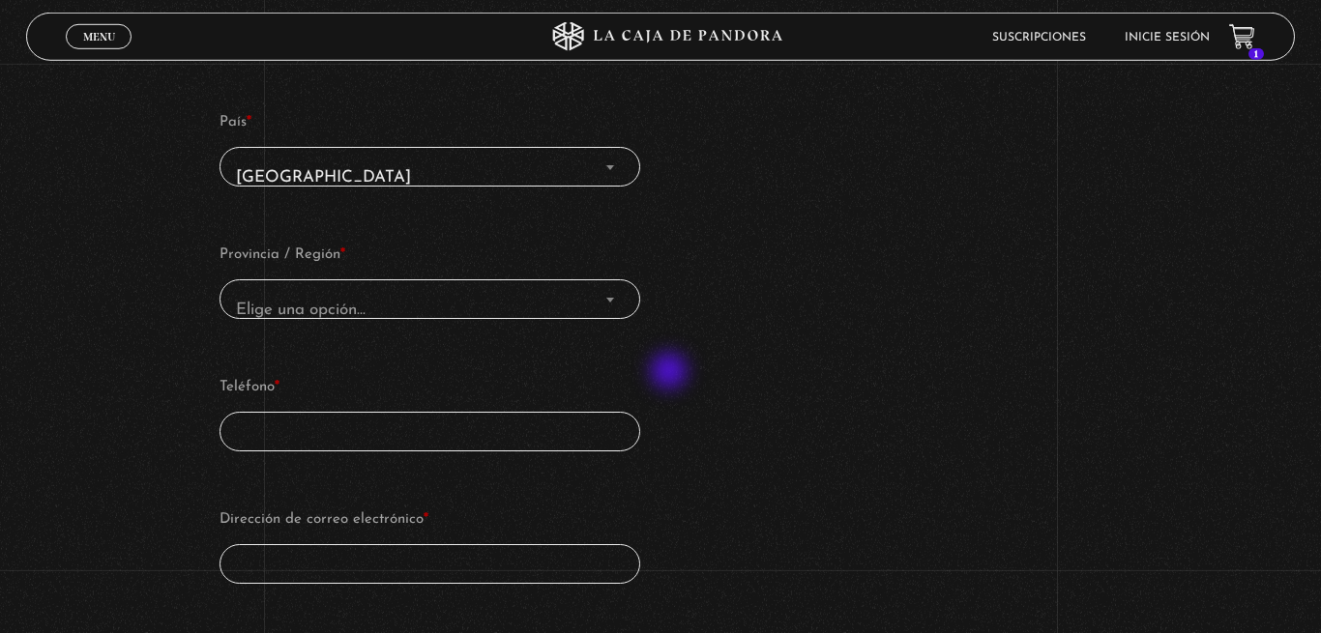
scroll to position [887, 0]
type input "[PERSON_NAME]"
click at [321, 287] on span "Elige una opción…" at bounding box center [429, 309] width 403 height 44
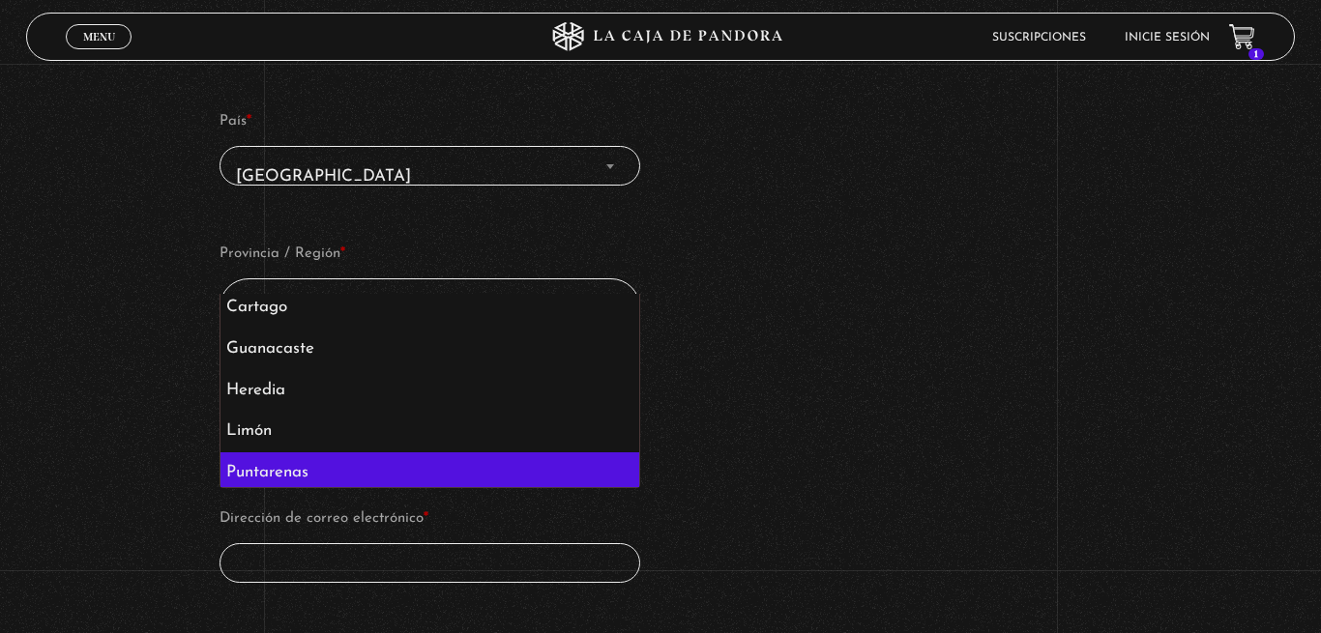
scroll to position [0, 0]
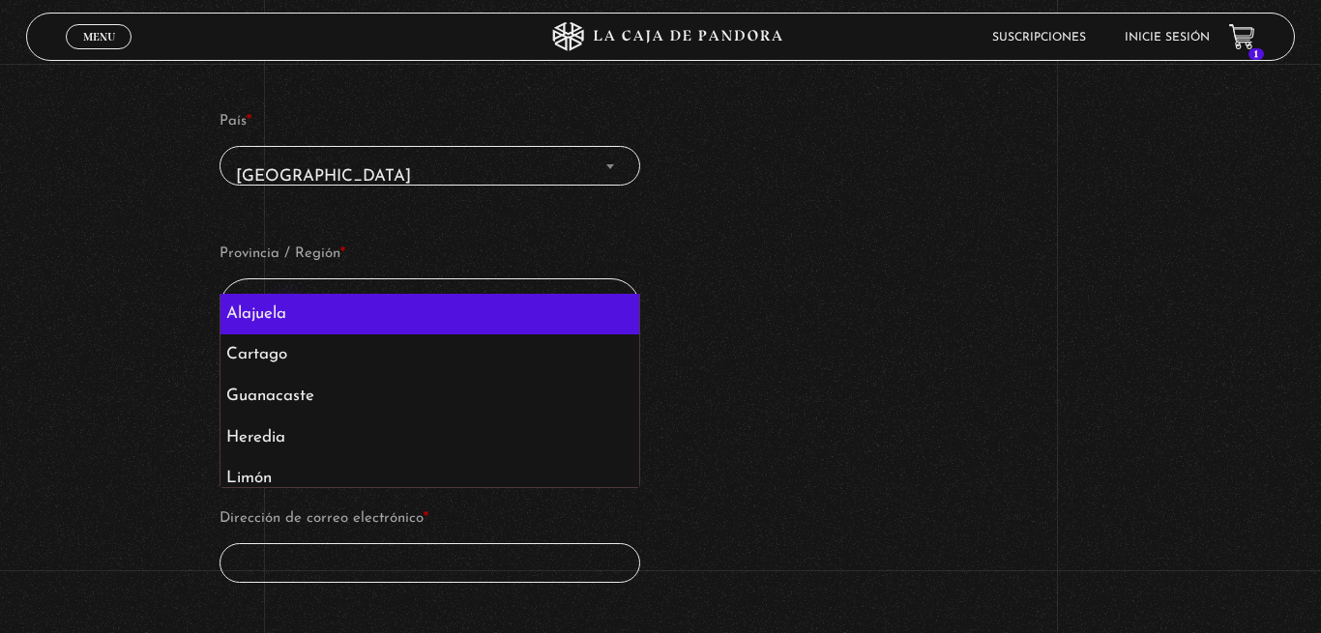
select select "CR-A"
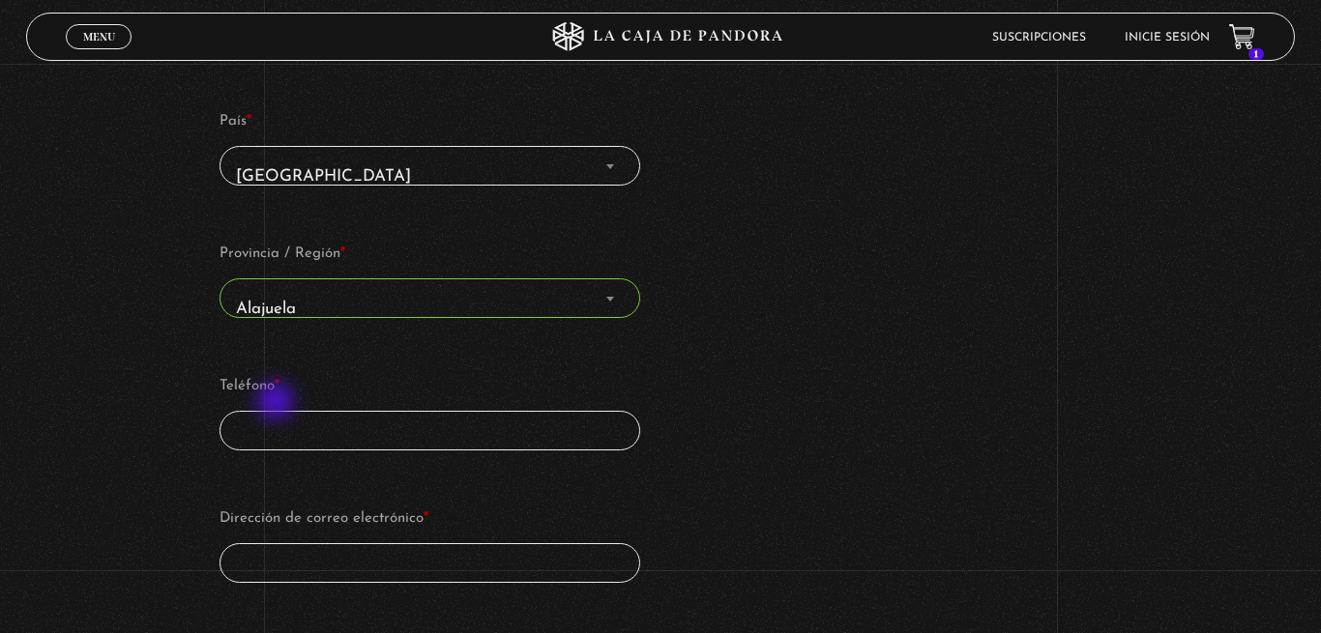
click at [277, 411] on input "Teléfono *" at bounding box center [429, 431] width 421 height 40
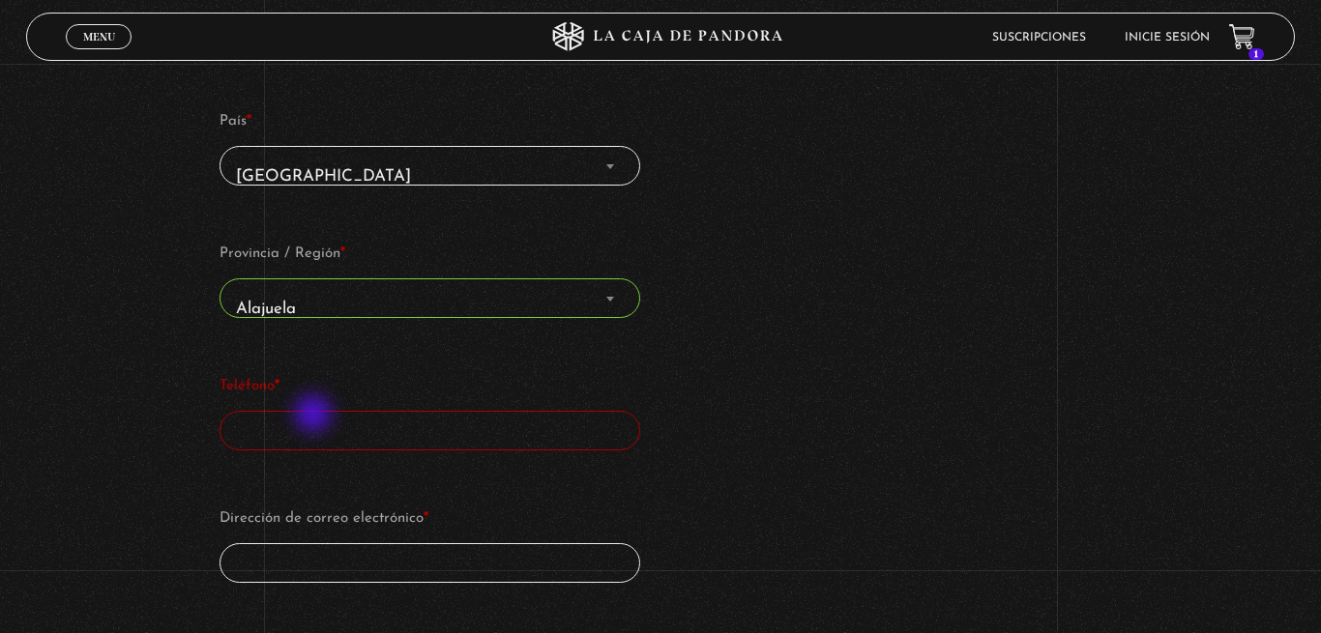
click at [315, 416] on input "Teléfono *" at bounding box center [429, 431] width 421 height 40
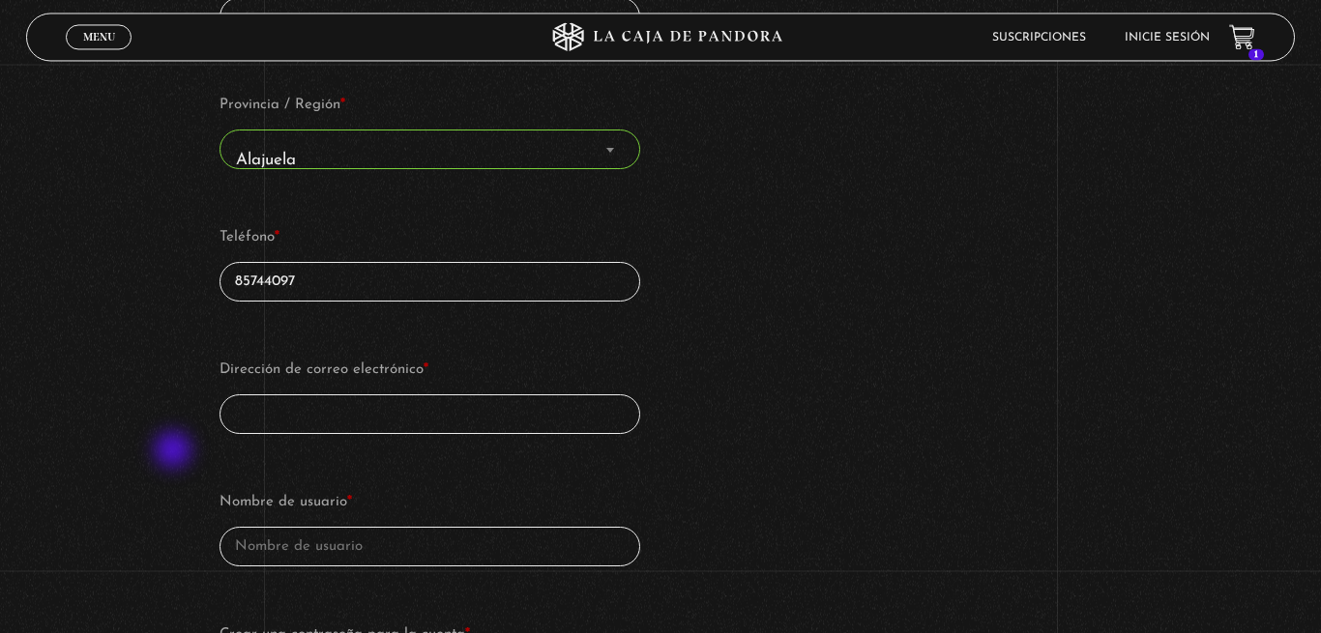
scroll to position [1183, 0]
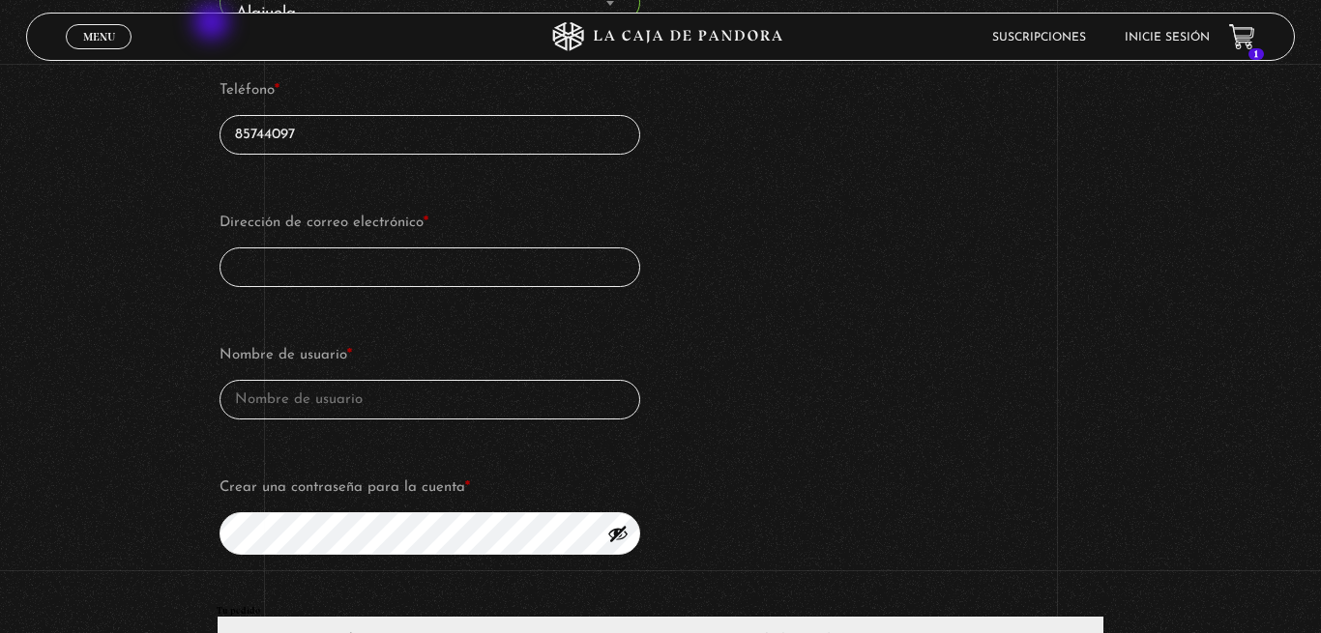
type input "85744097"
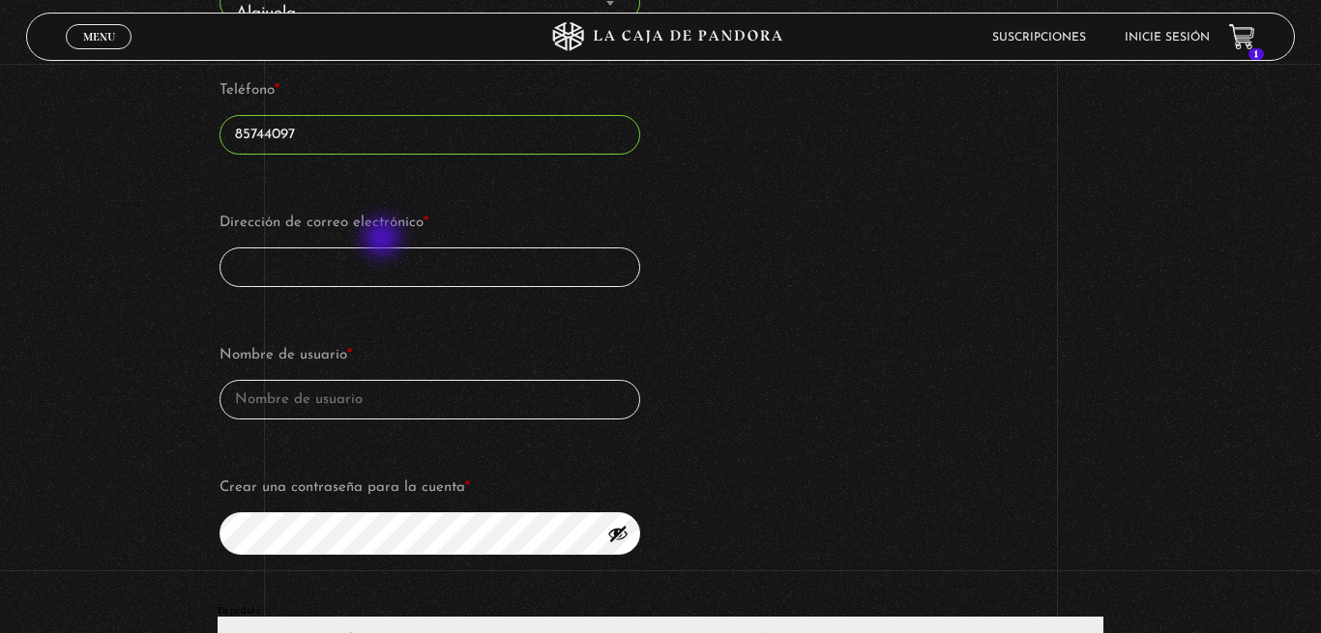
click at [384, 247] on input "Dirección de correo electrónico *" at bounding box center [429, 267] width 421 height 40
type input "[EMAIL_ADDRESS][DOMAIN_NAME]"
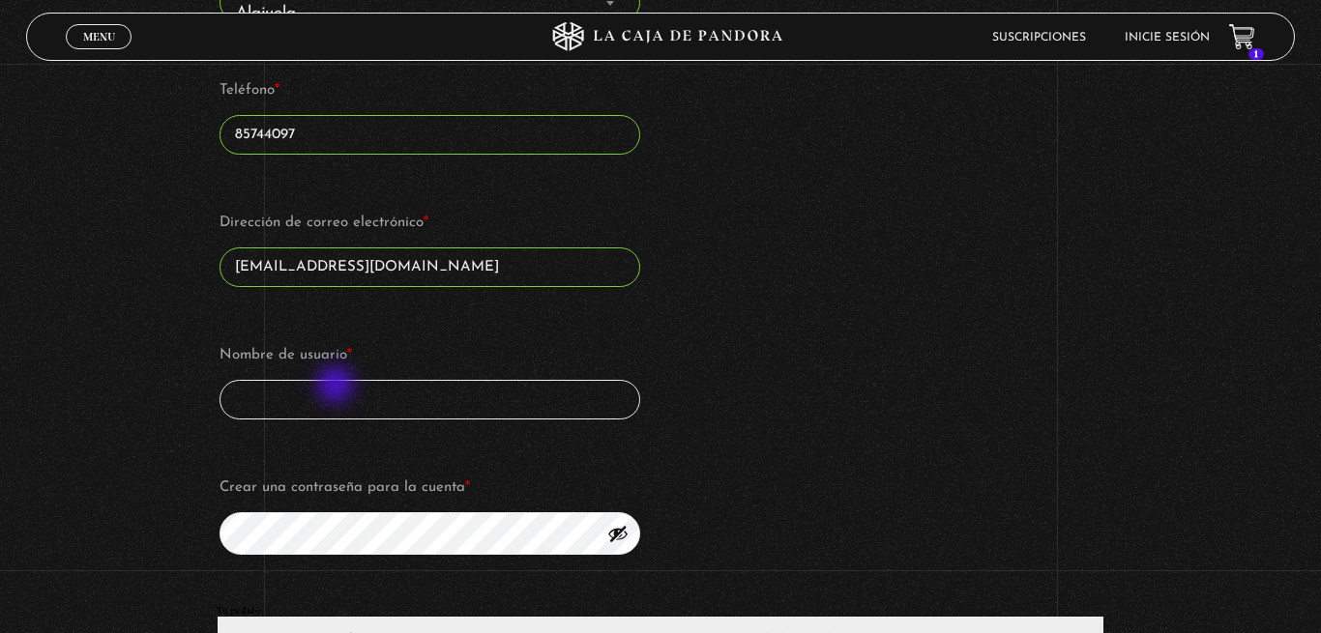
click at [332, 382] on input "Nombre de usuario *" at bounding box center [429, 400] width 421 height 40
type input "k"
type input "d"
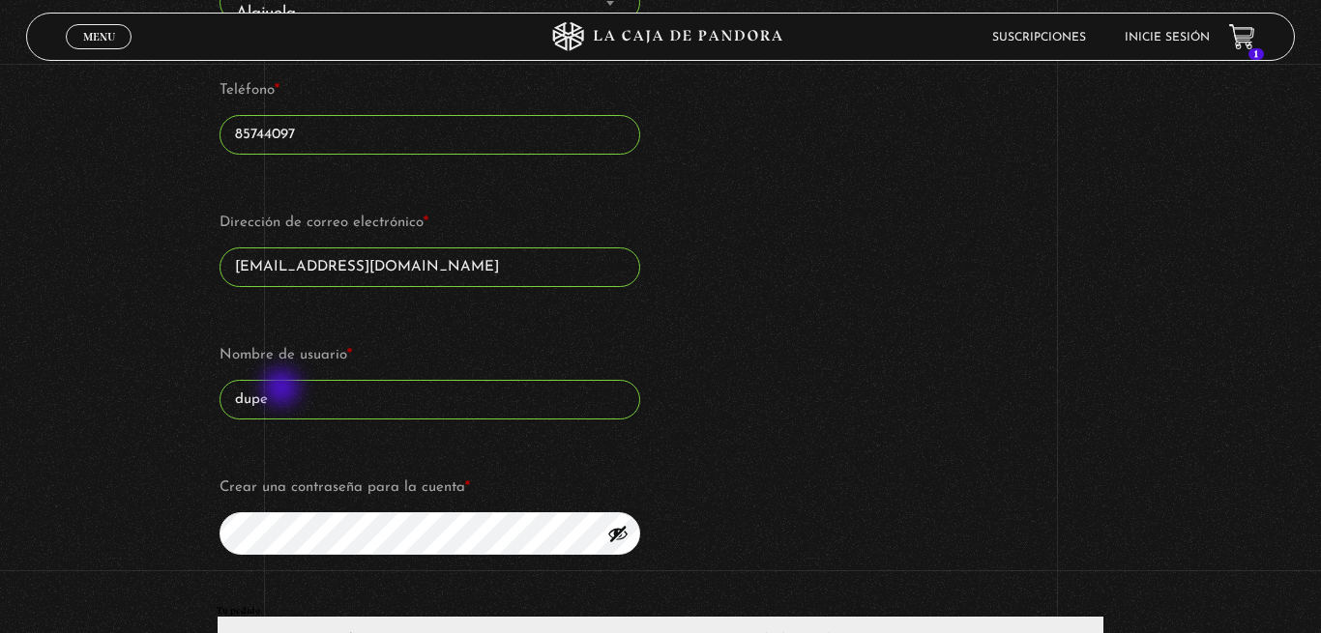
drag, startPoint x: 283, startPoint y: 390, endPoint x: 213, endPoint y: 389, distance: 70.6
click at [219, 389] on input "dupe" at bounding box center [429, 400] width 421 height 40
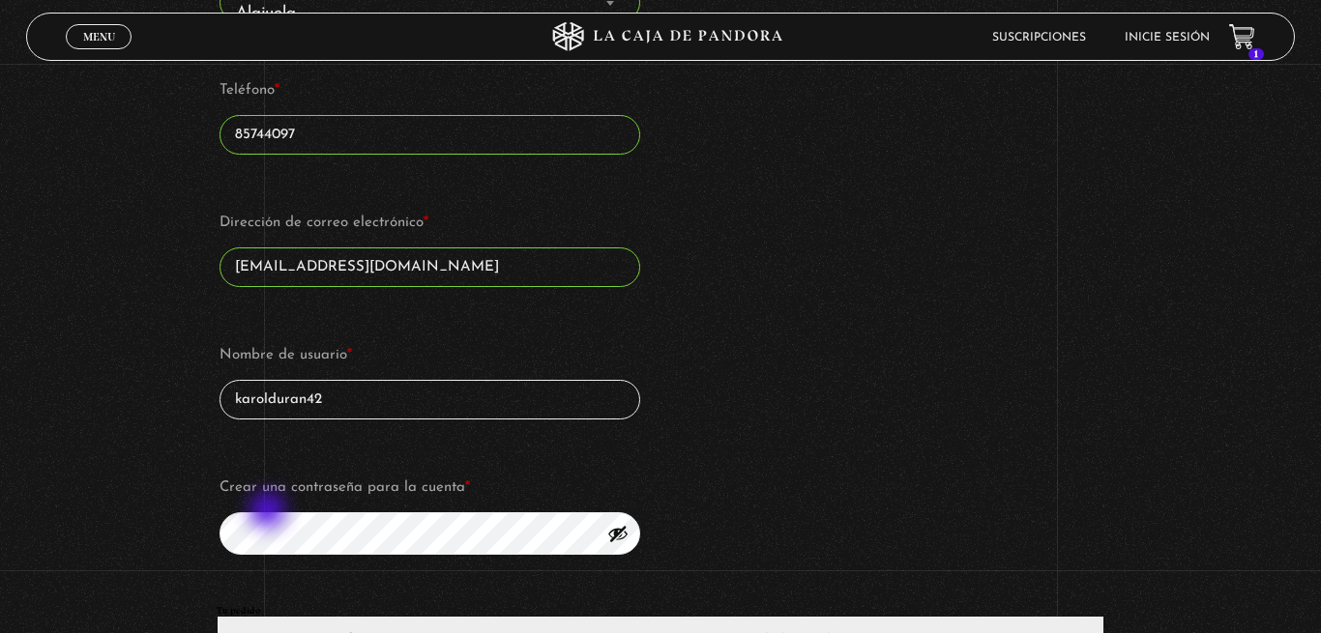
type input "karolduran42"
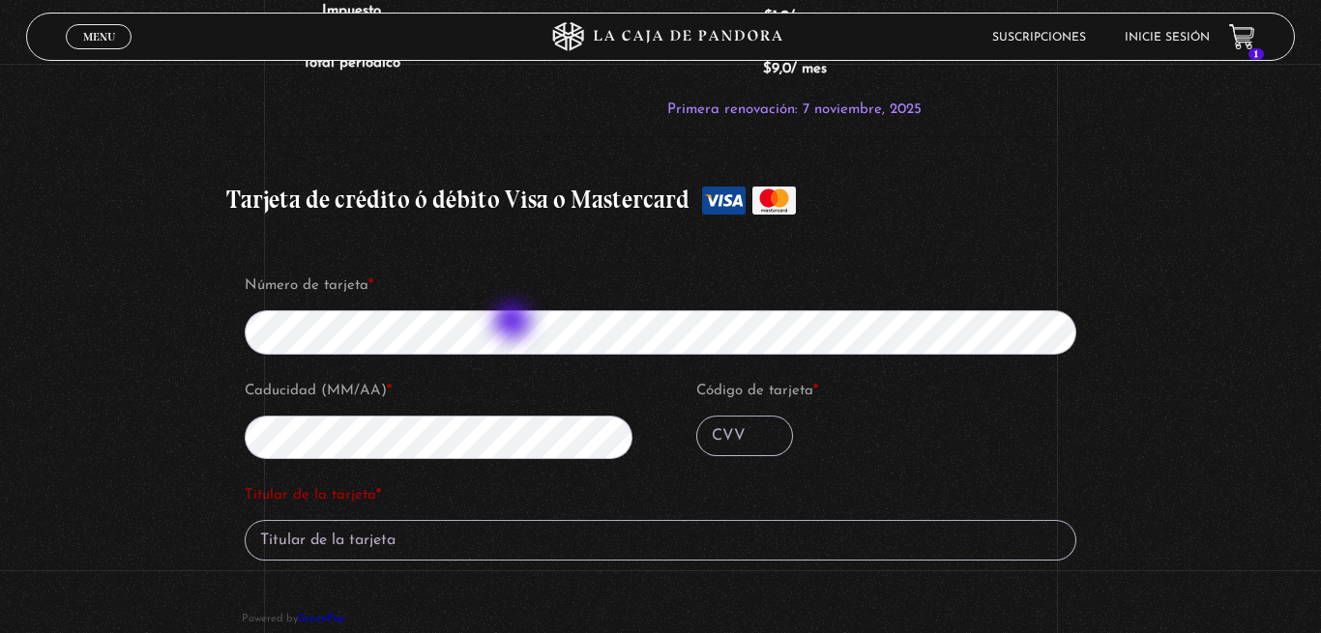
scroll to position [2071, 0]
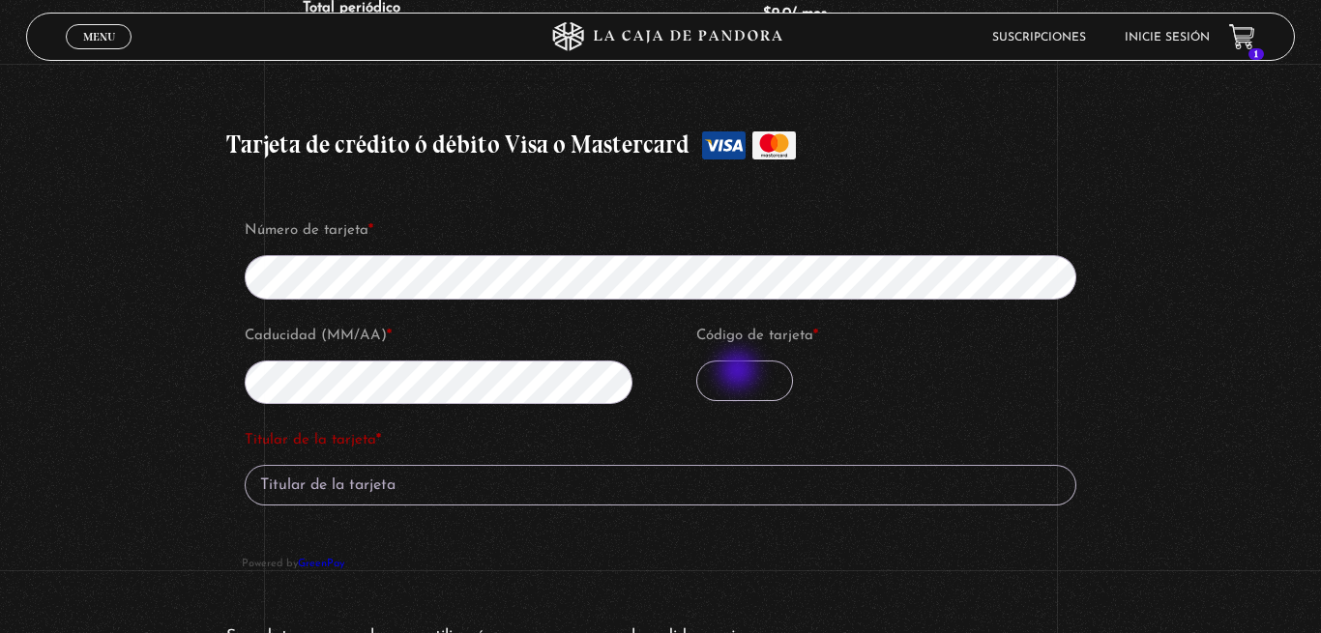
click at [745, 370] on input "Código de tarjeta *" at bounding box center [744, 381] width 97 height 41
type input "939"
click at [497, 465] on input "Titular de la tarjeta *" at bounding box center [661, 485] width 832 height 41
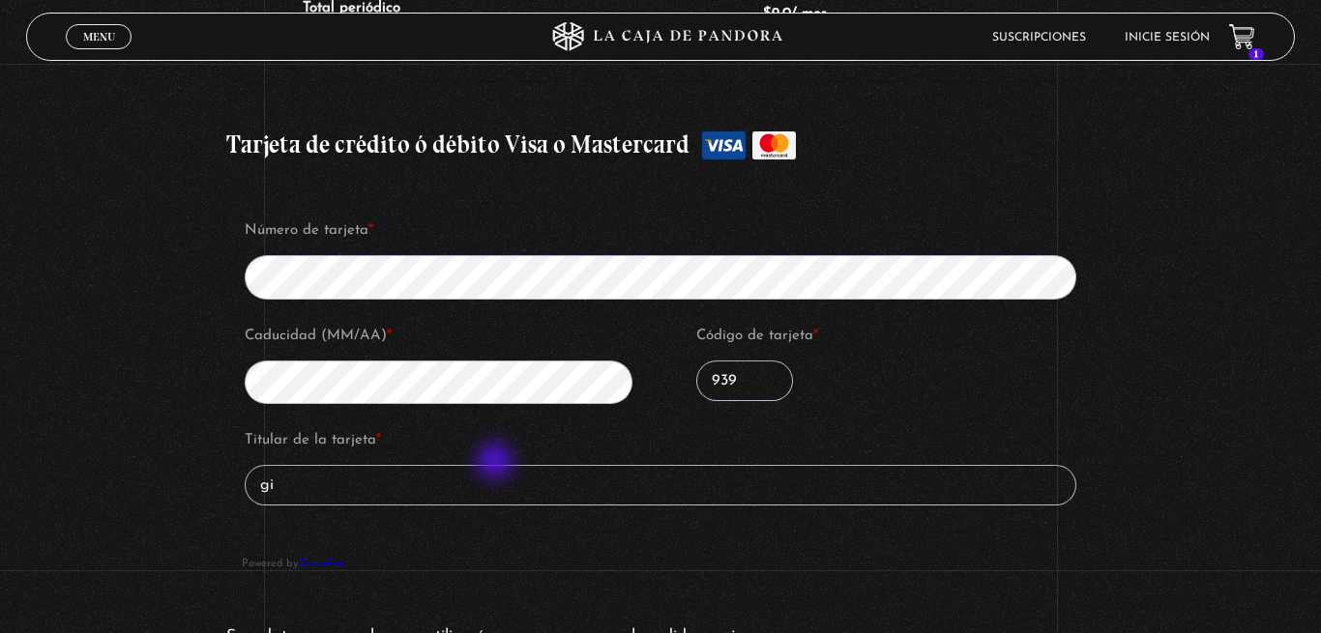
type input "g"
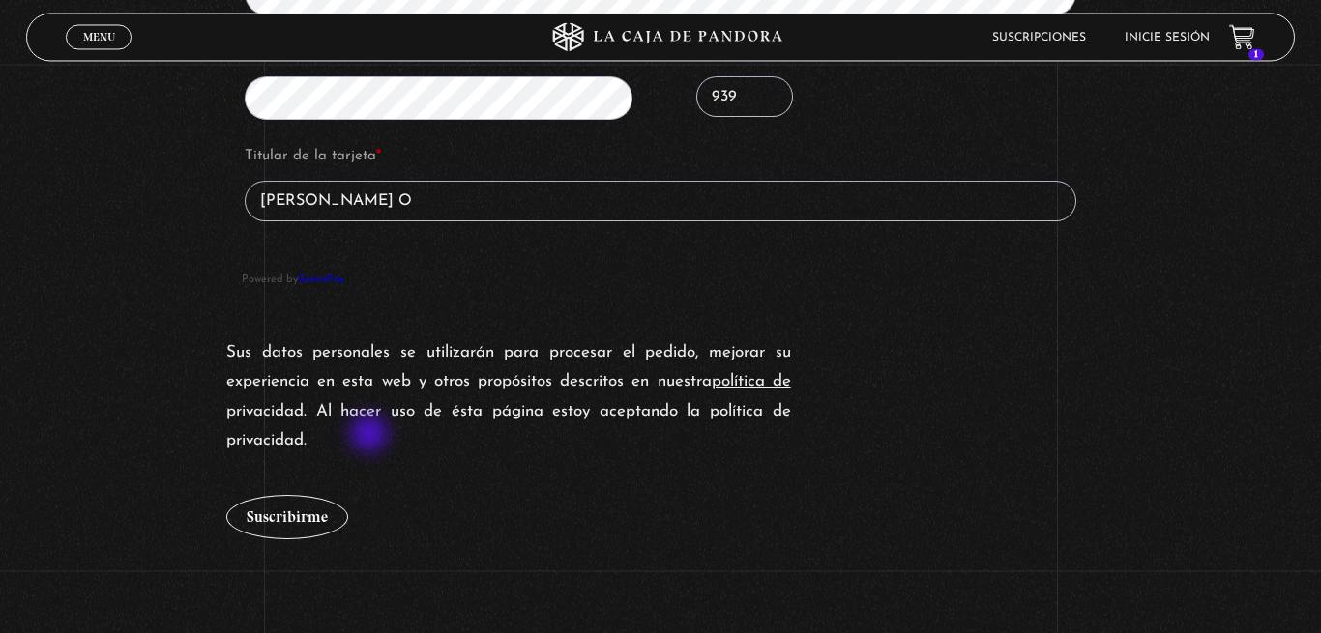
scroll to position [2465, 0]
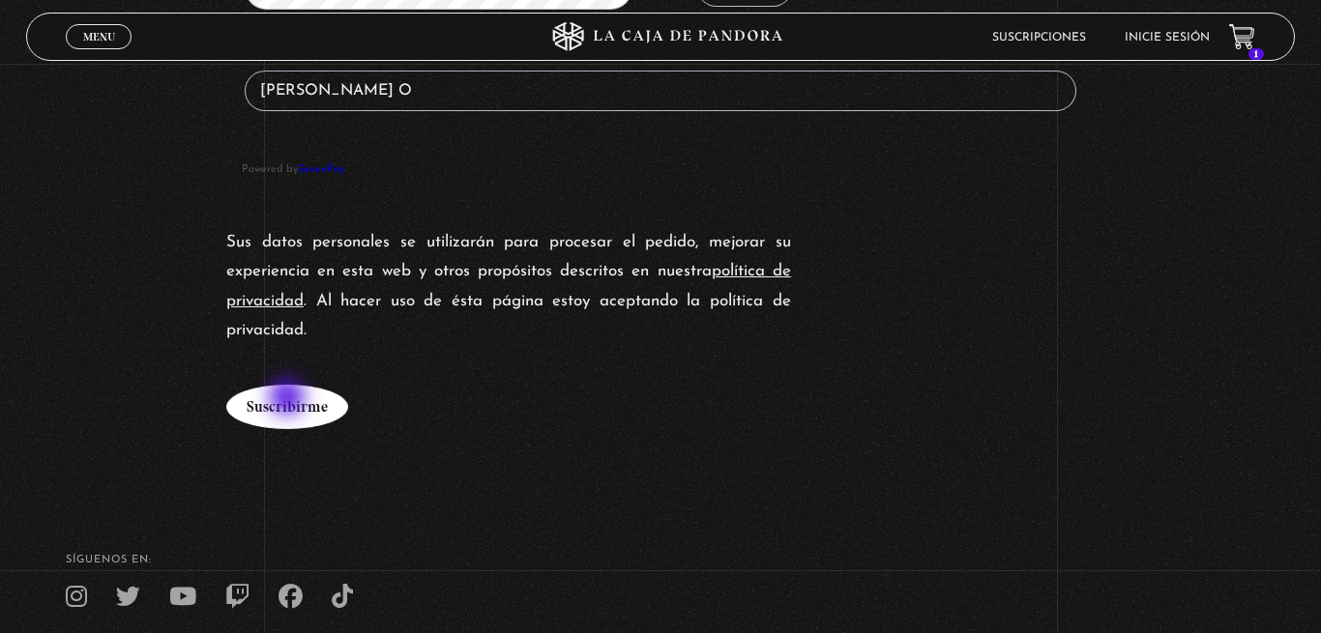
type input "[PERSON_NAME] O"
click at [276, 392] on button "Suscribirme" at bounding box center [287, 407] width 122 height 44
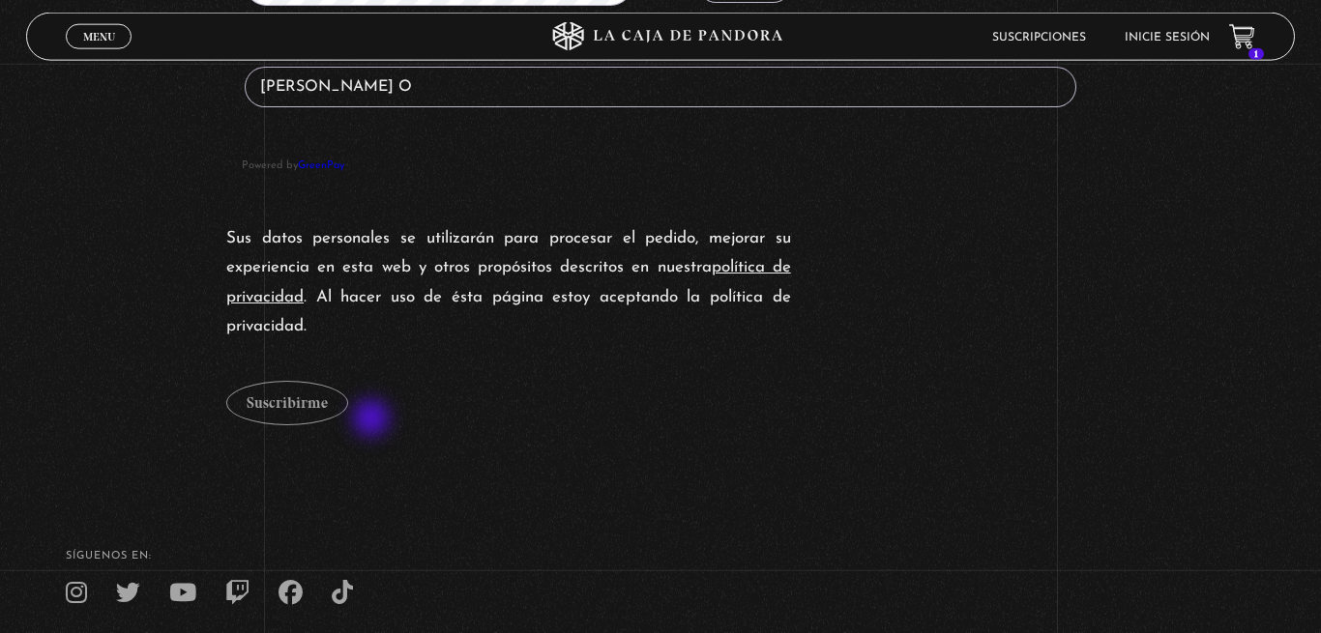
scroll to position [2564, 0]
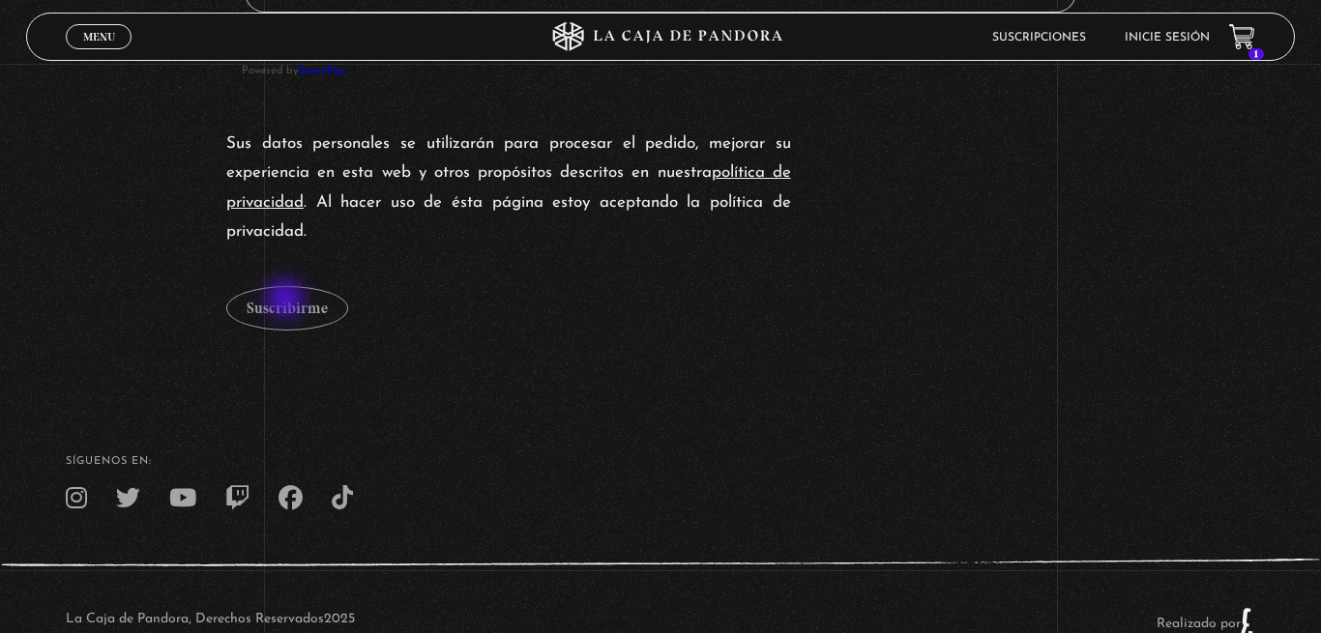
click at [287, 301] on div "Sus datos personales se utilizarán para procesar el pedido, mejorar su experien…" at bounding box center [660, 230] width 887 height 220
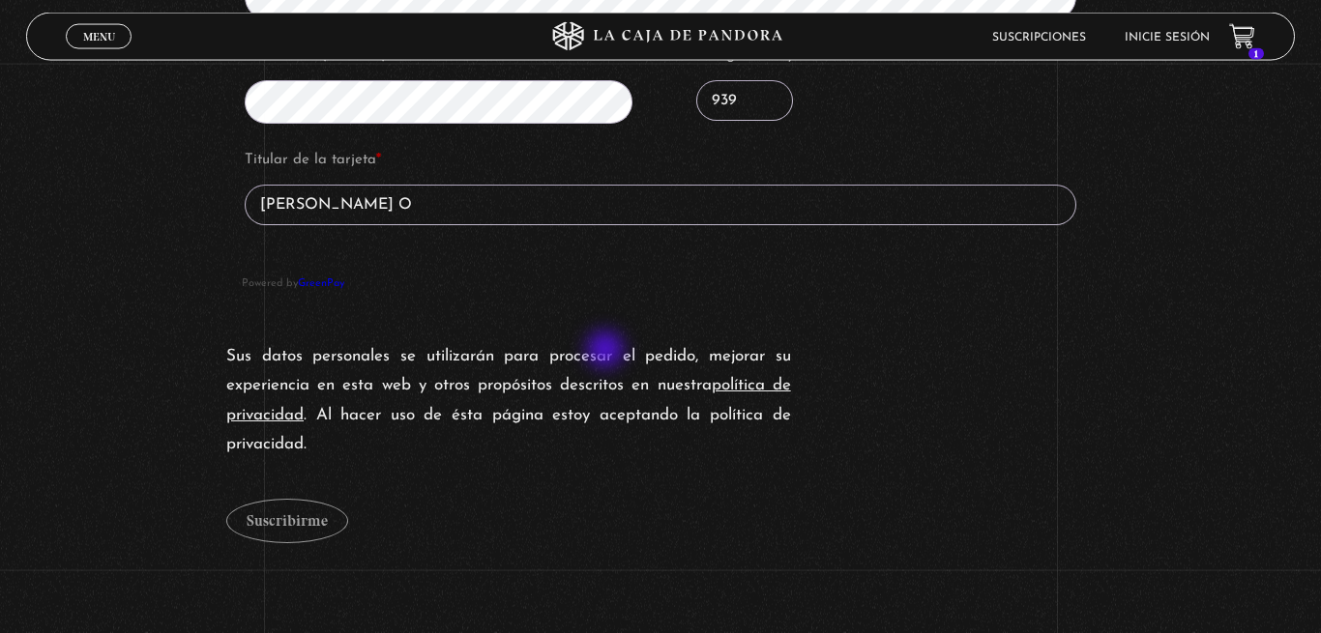
scroll to position [2071, 0]
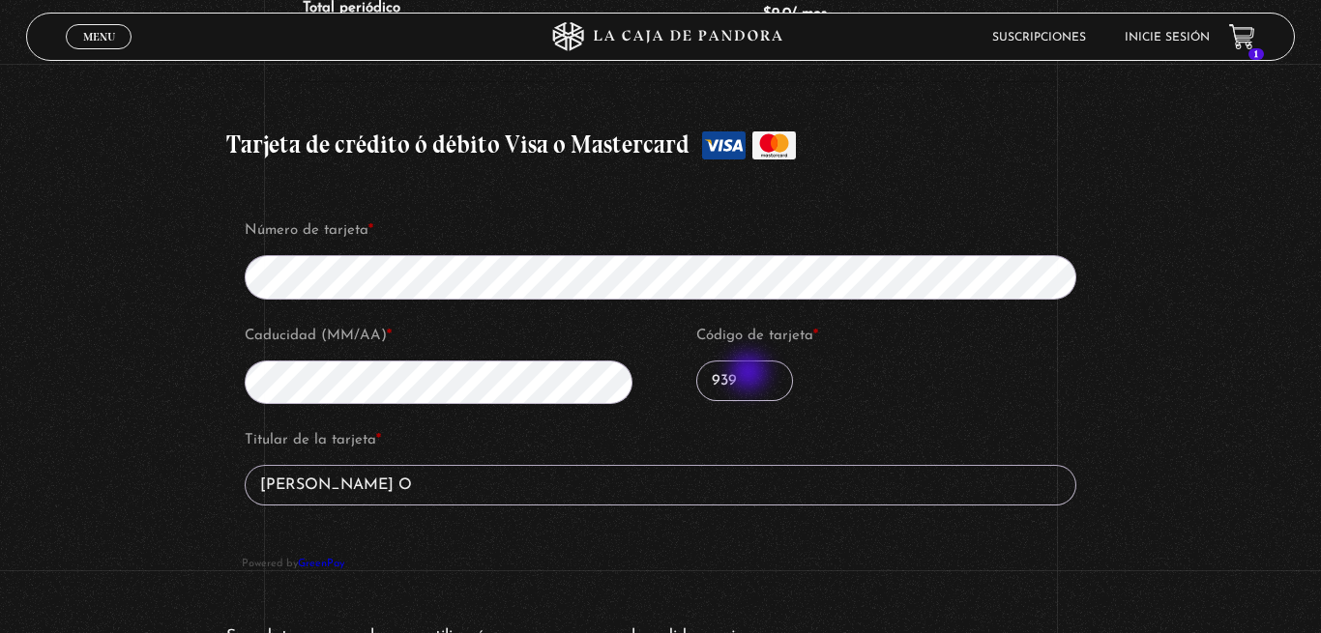
click at [750, 374] on input "939" at bounding box center [744, 381] width 97 height 41
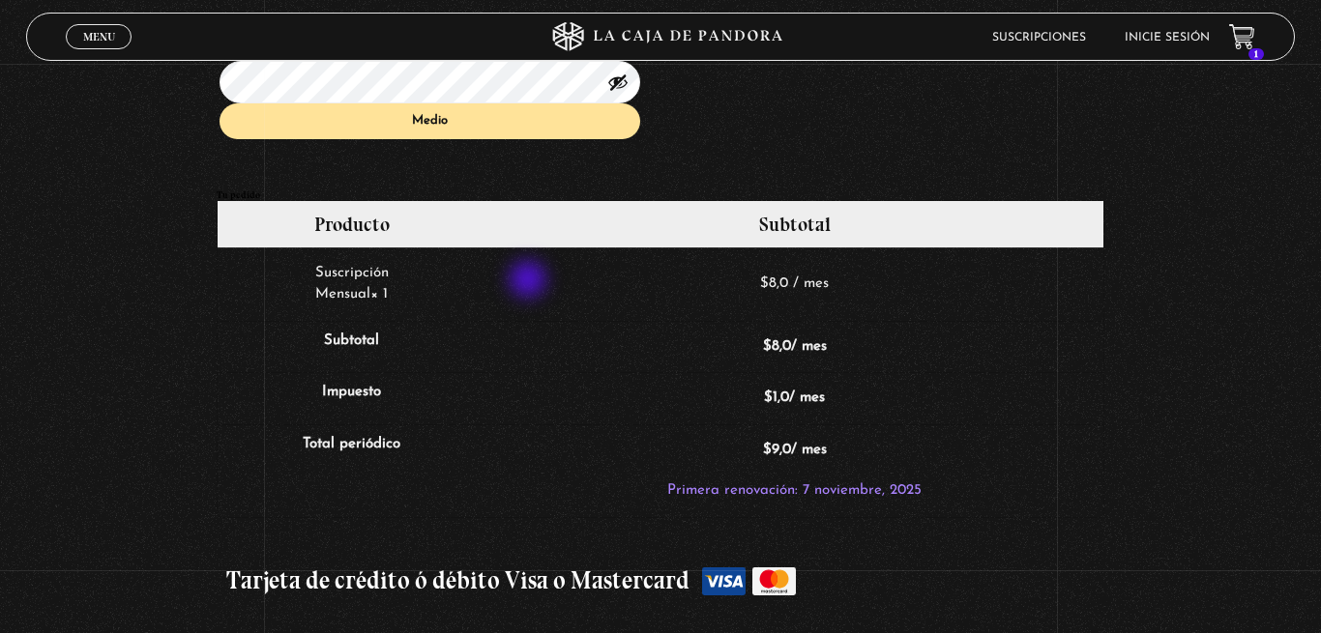
scroll to position [1716, 0]
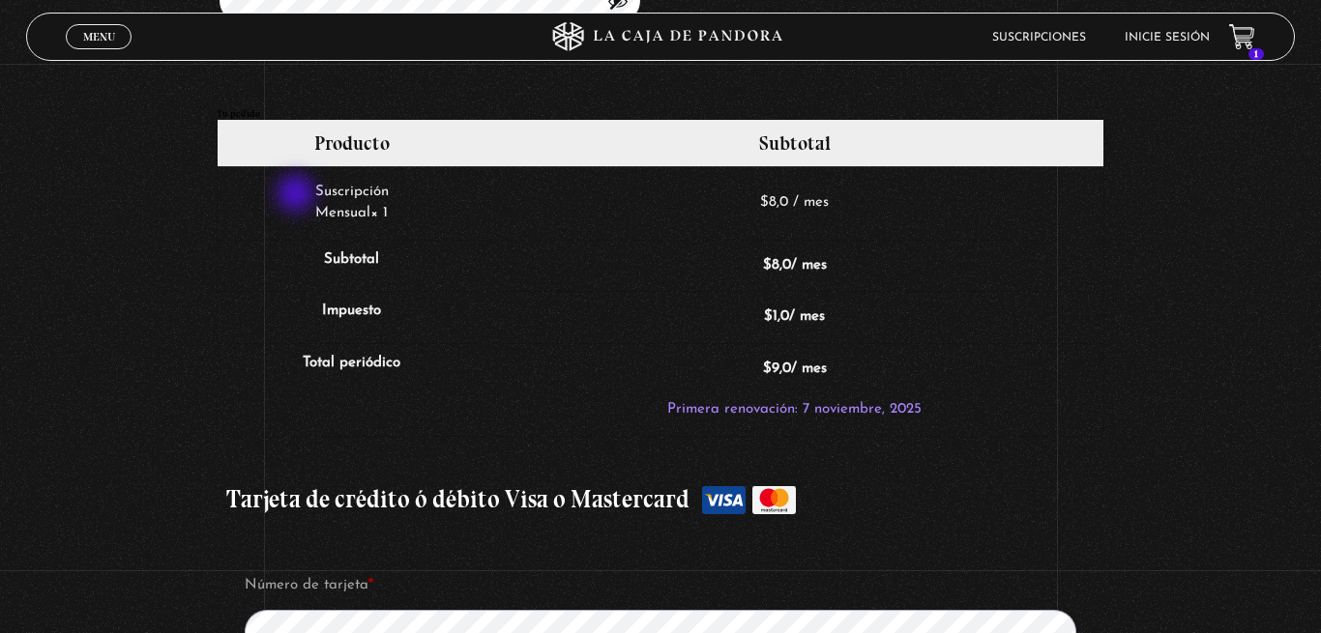
click at [297, 189] on td "Suscripción Mensual × 1" at bounding box center [352, 202] width 269 height 73
click at [426, 218] on td "Suscripción Mensual × 1" at bounding box center [352, 202] width 269 height 73
click at [383, 297] on th "Impuesto" at bounding box center [352, 317] width 269 height 52
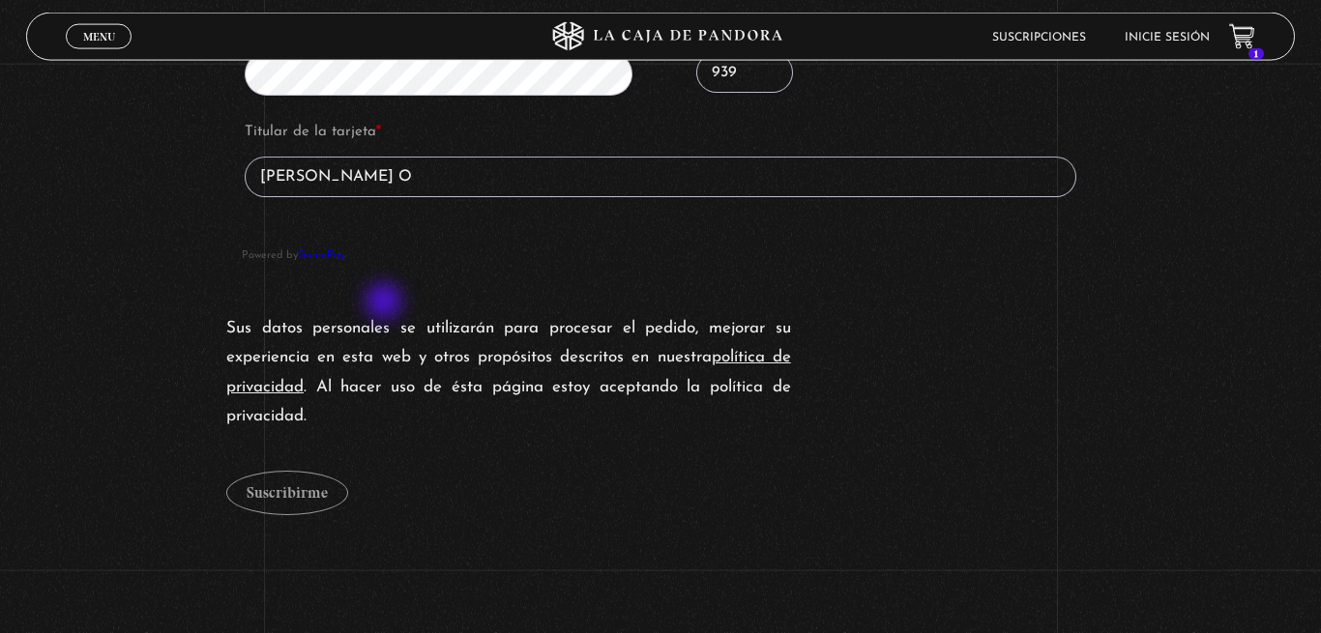
scroll to position [2406, 0]
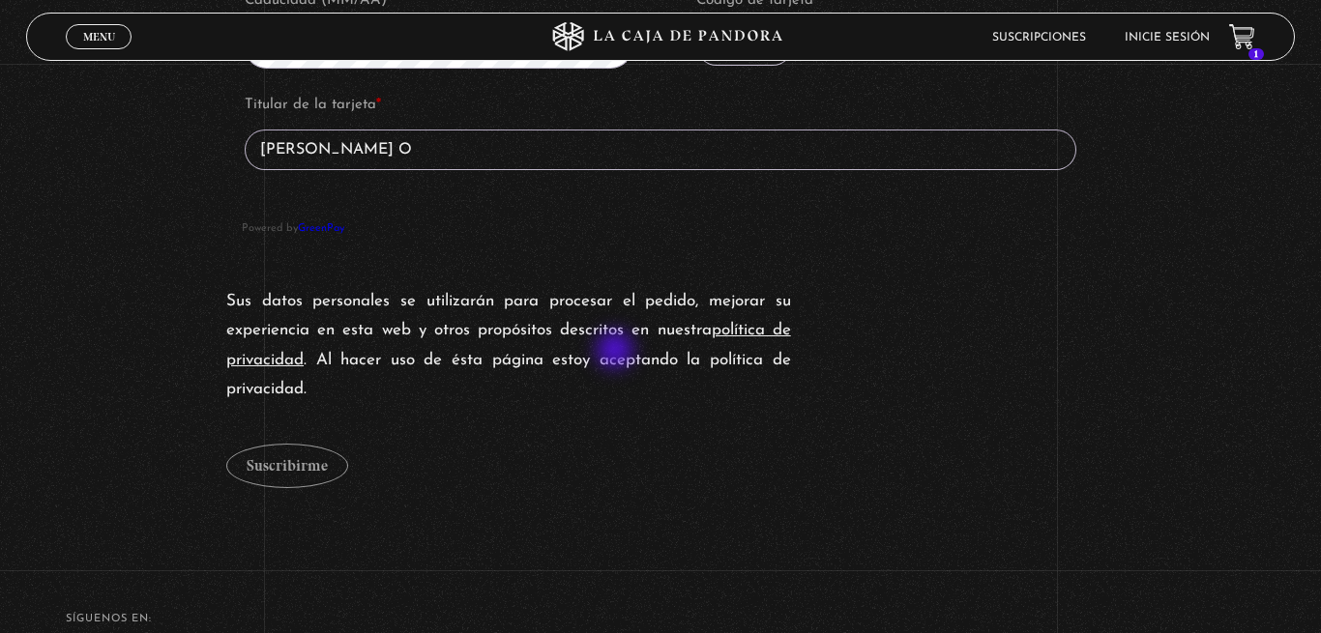
click at [617, 352] on p "Sus datos personales se utilizarán para procesar el pedido, mejorar su experien…" at bounding box center [508, 346] width 565 height 118
click at [276, 450] on div "Sus datos personales se utilizarán para procesar el pedido, mejorar su experien…" at bounding box center [660, 387] width 887 height 220
click at [421, 133] on input "[PERSON_NAME] O" at bounding box center [661, 150] width 832 height 41
click at [226, 444] on button "Suscribirme" at bounding box center [287, 466] width 122 height 44
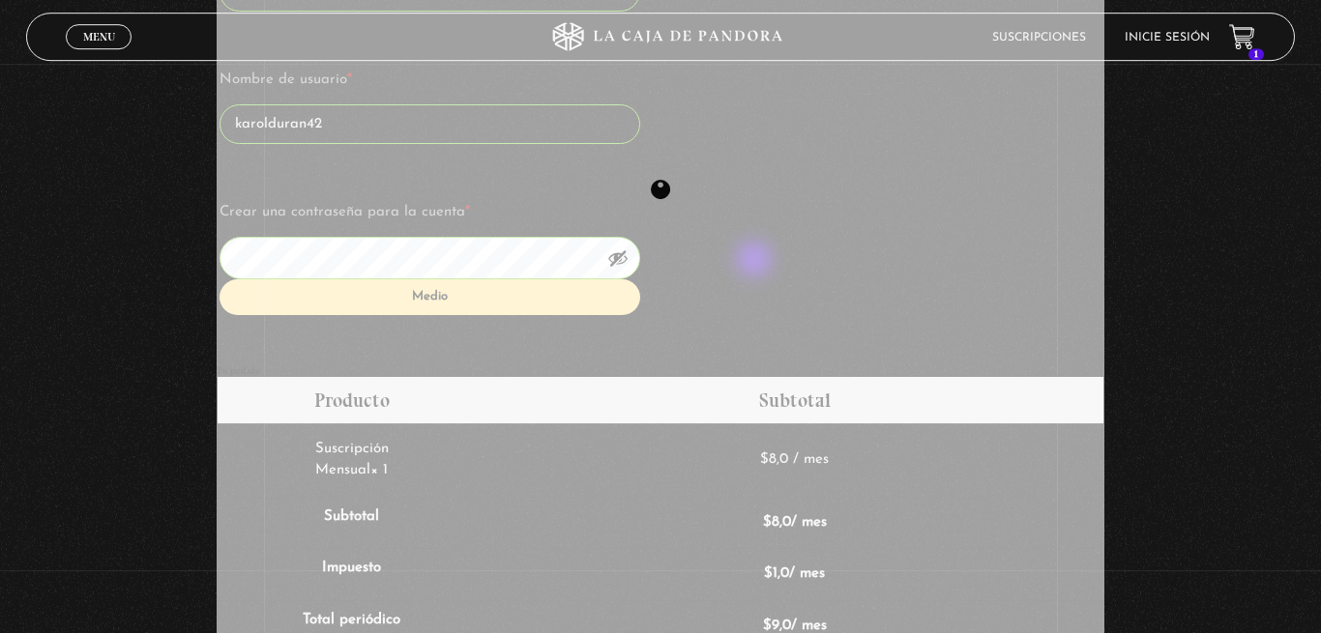
scroll to position [1420, 0]
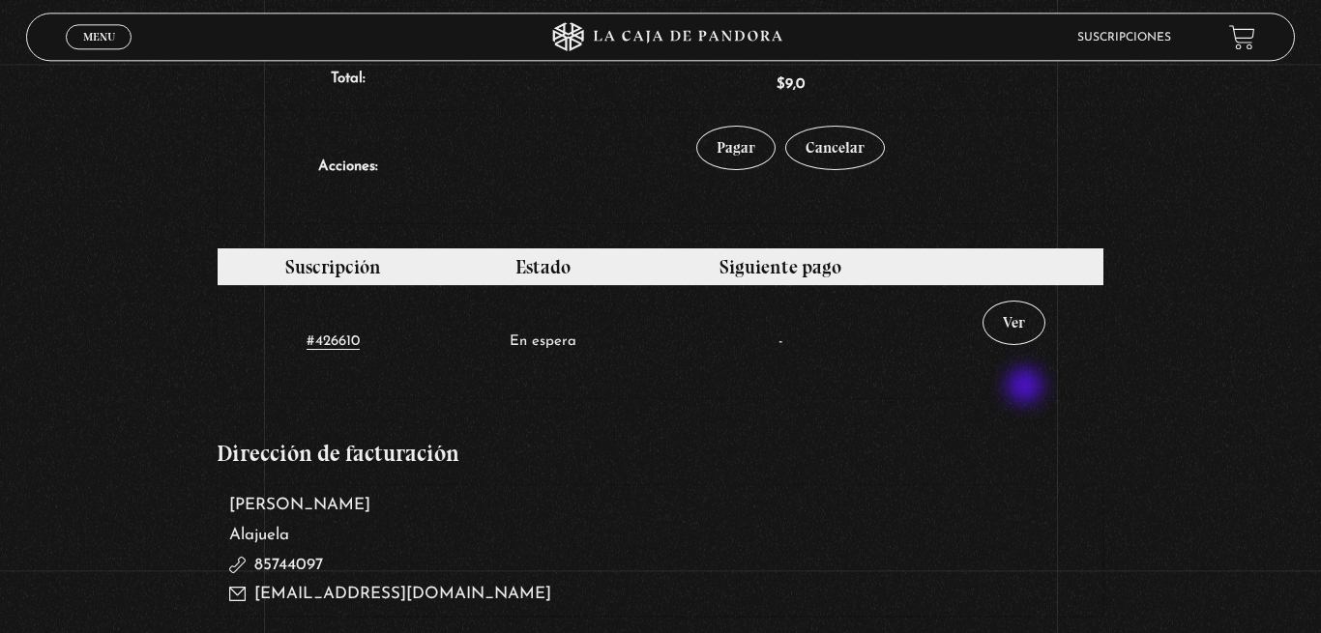
scroll to position [789, 0]
